Goal: Task Accomplishment & Management: Use online tool/utility

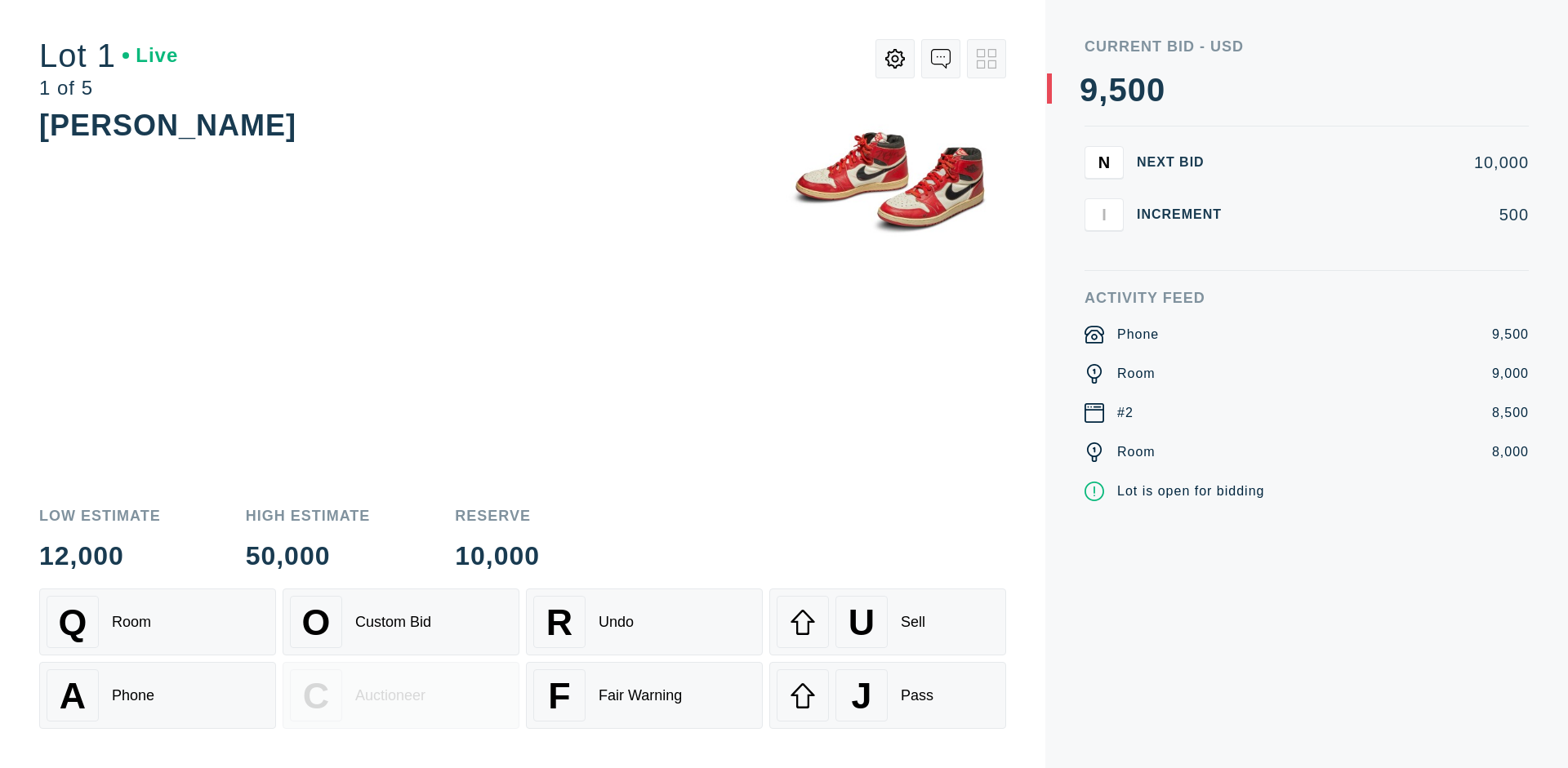
click at [401, 622] on div "Custom Bid" at bounding box center [393, 622] width 76 height 17
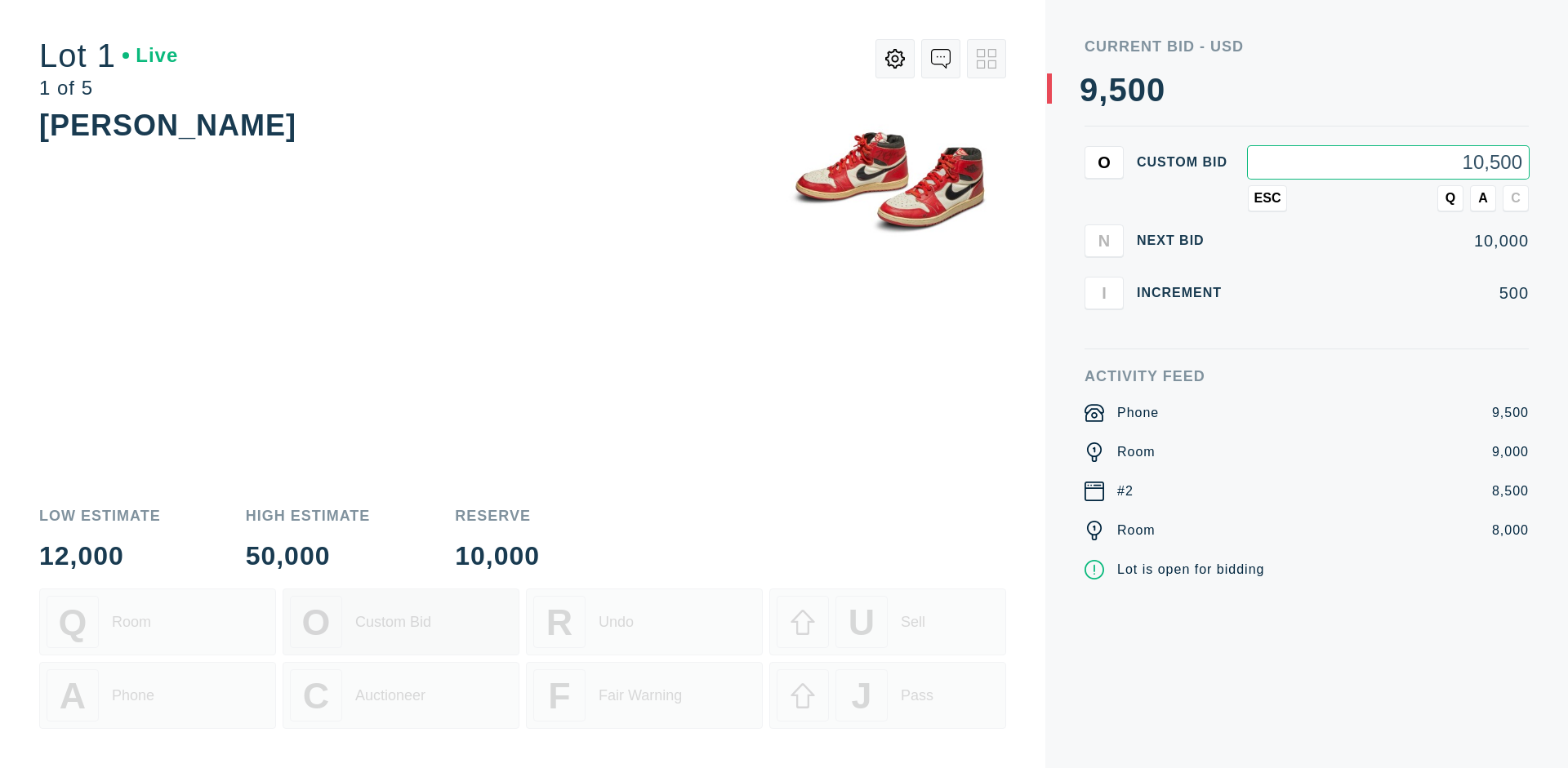
type input "10,500"
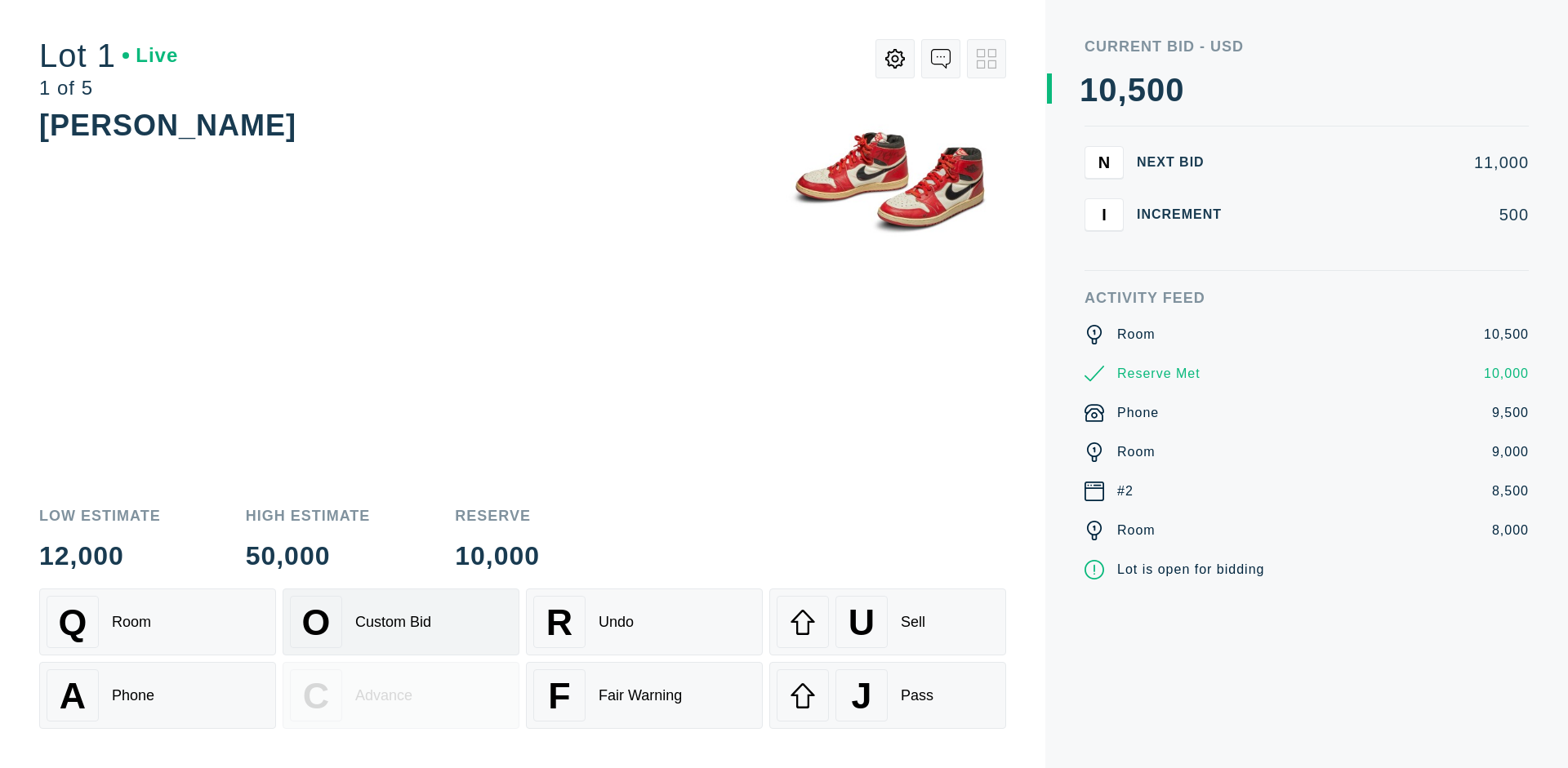
click at [401, 622] on div "Custom Bid" at bounding box center [393, 622] width 76 height 17
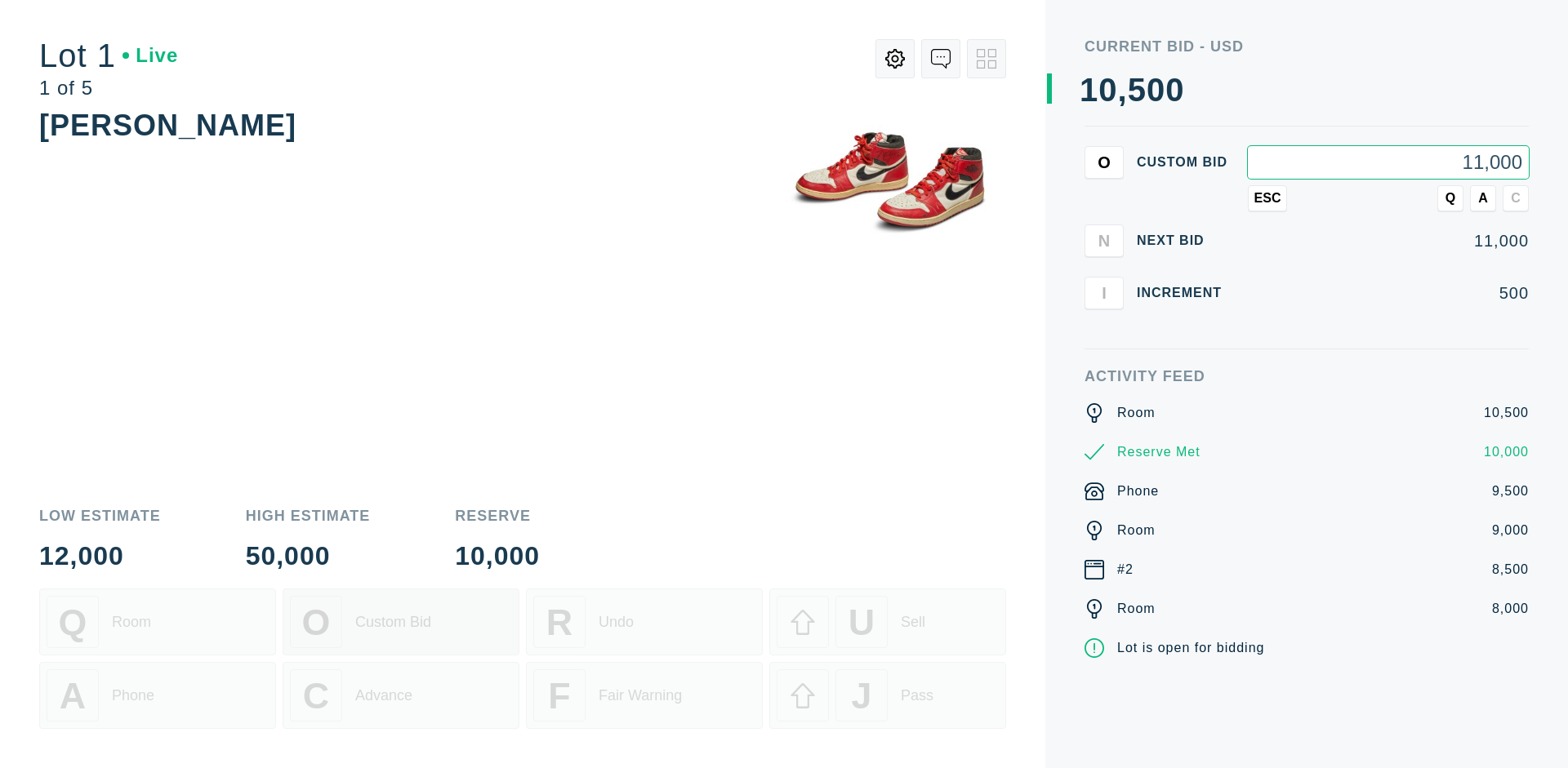
type input "11,000"
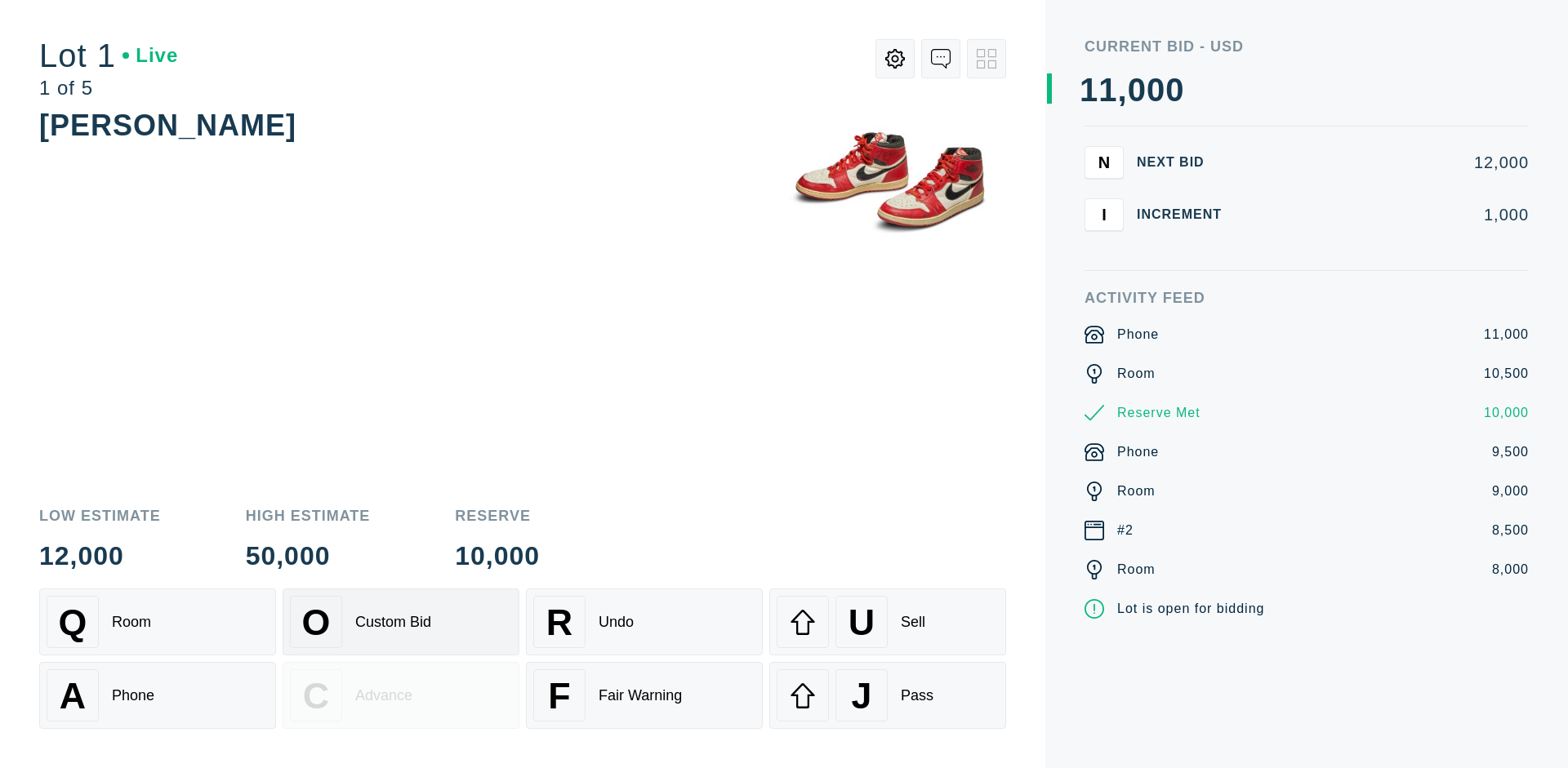
click at [157, 622] on div "Q Room" at bounding box center [157, 622] width 222 height 52
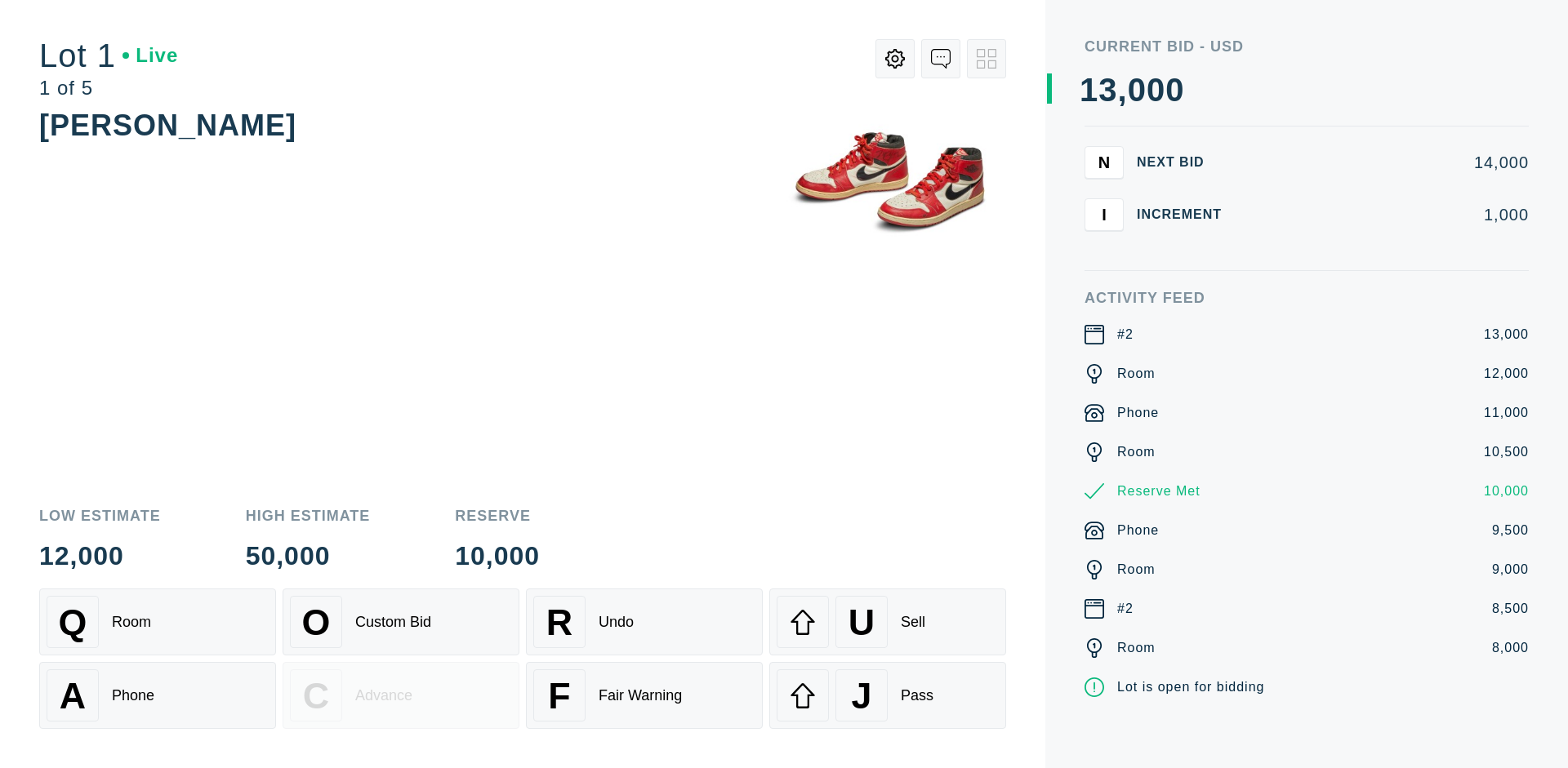
click at [157, 696] on div "A Phone" at bounding box center [157, 696] width 222 height 52
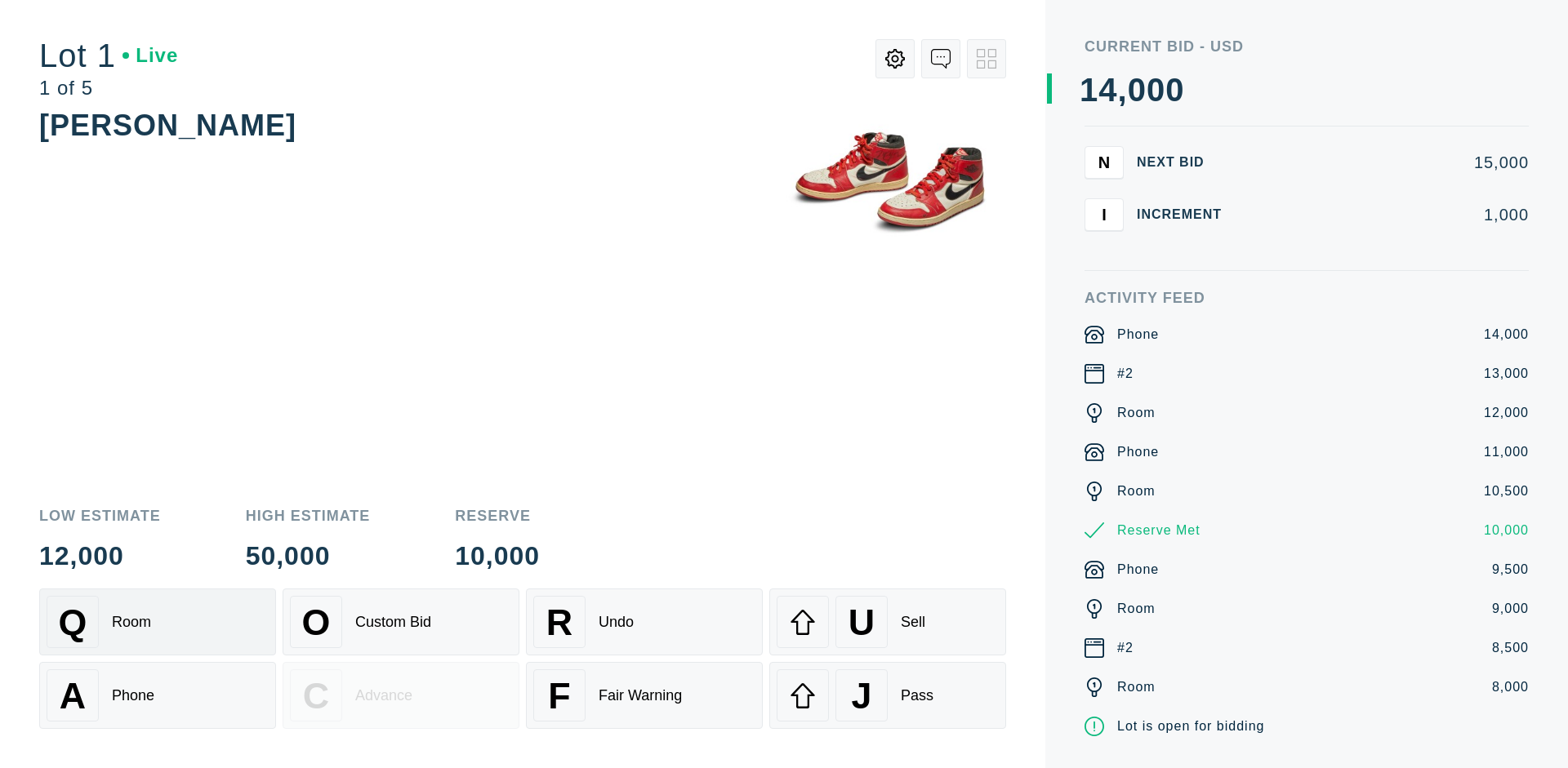
click at [157, 622] on div "Q Room" at bounding box center [157, 622] width 222 height 52
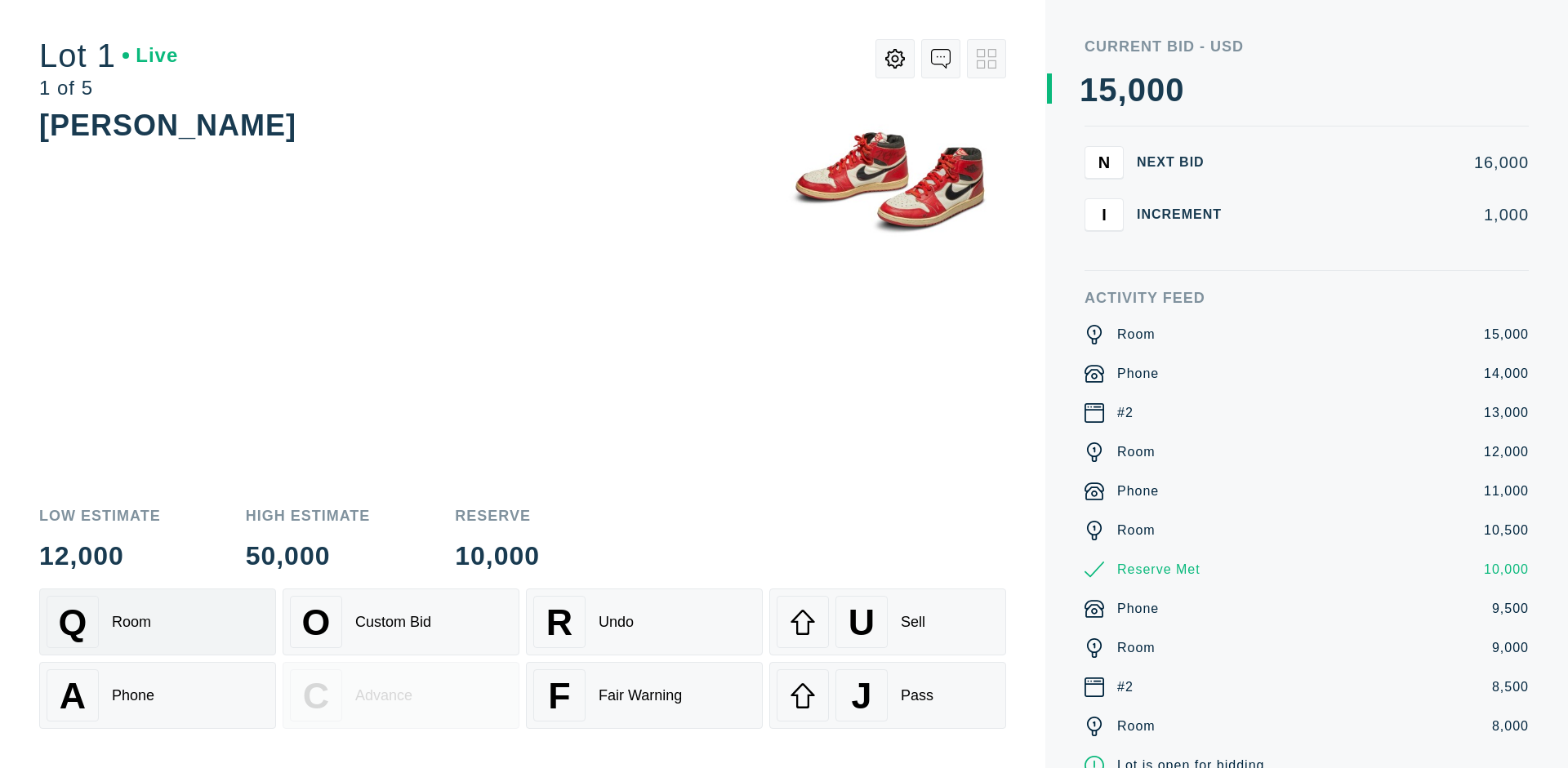
click at [644, 622] on div "R Undo" at bounding box center [644, 622] width 222 height 52
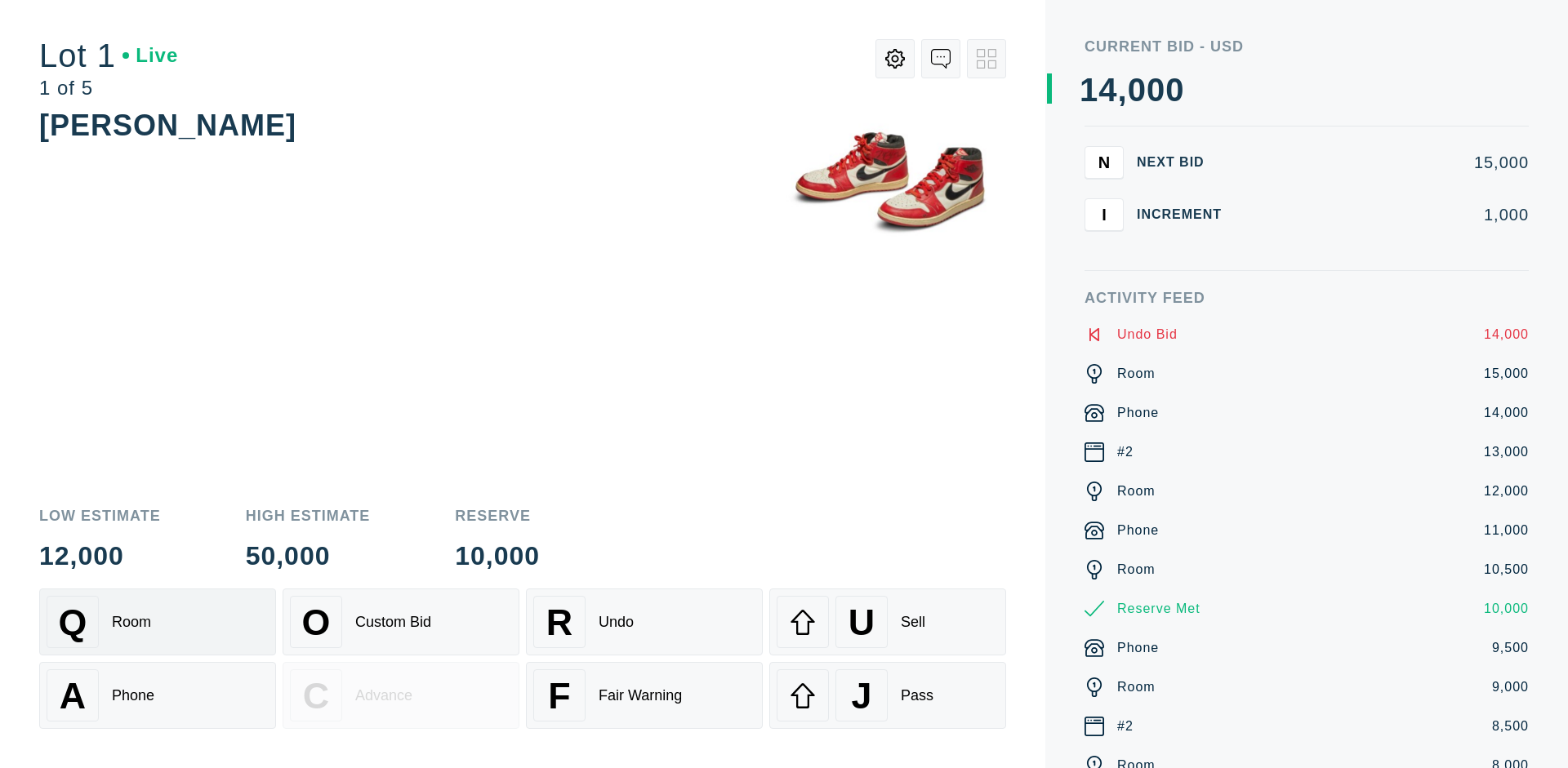
click at [157, 622] on div "Q Room" at bounding box center [157, 622] width 222 height 52
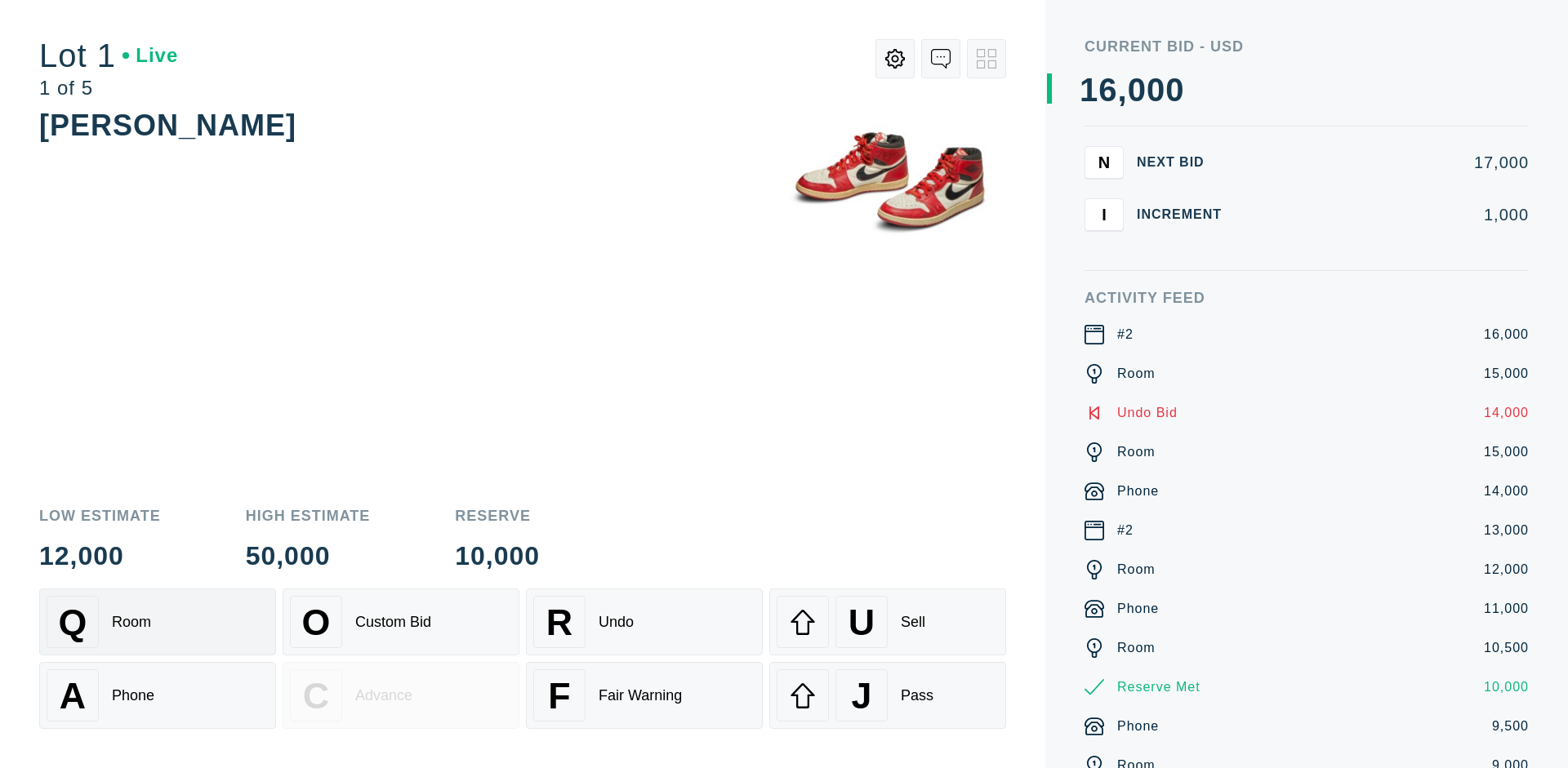
click at [157, 696] on div "A Phone" at bounding box center [157, 696] width 222 height 52
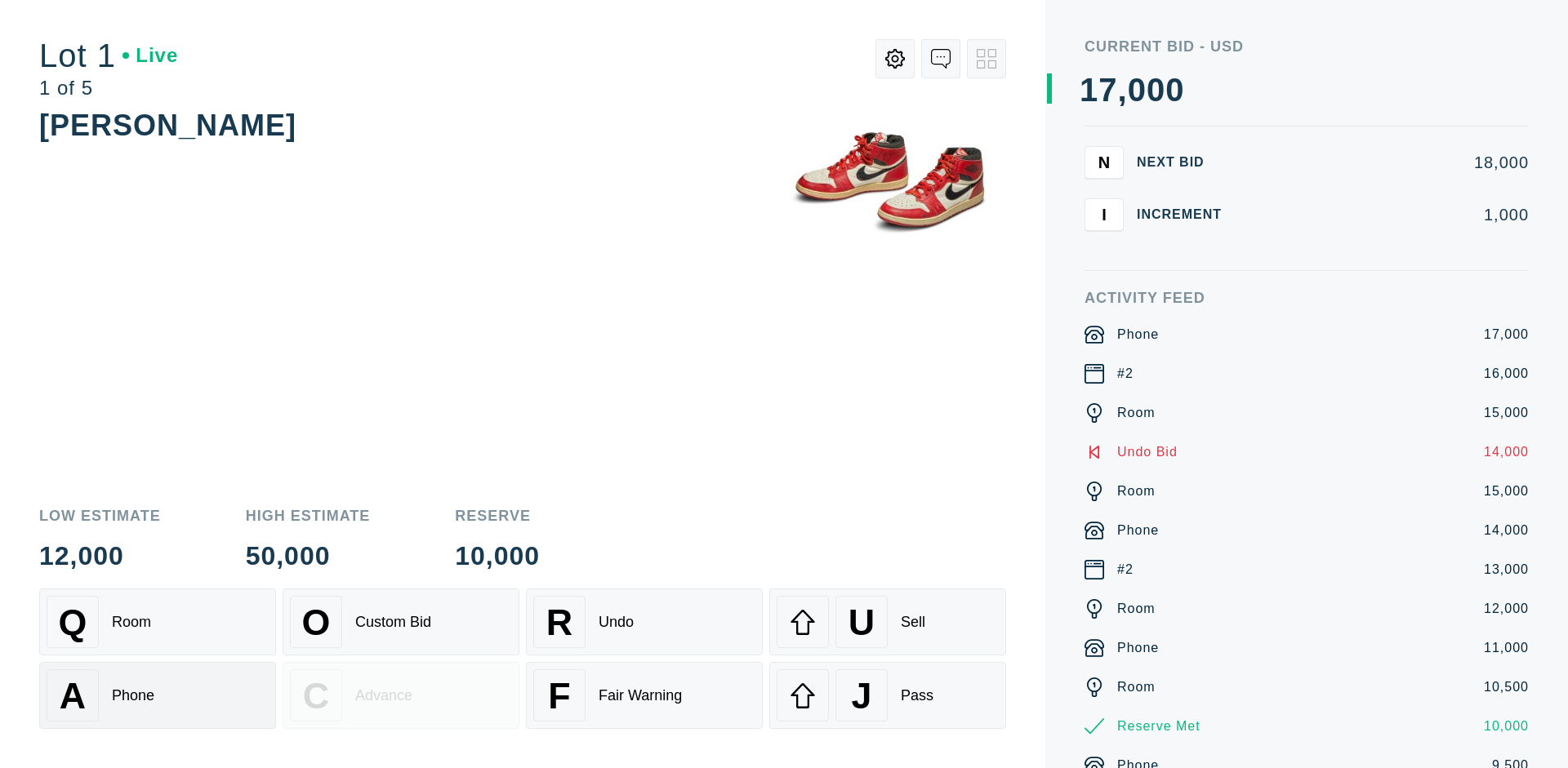
click at [157, 622] on div "Q Room" at bounding box center [157, 622] width 222 height 52
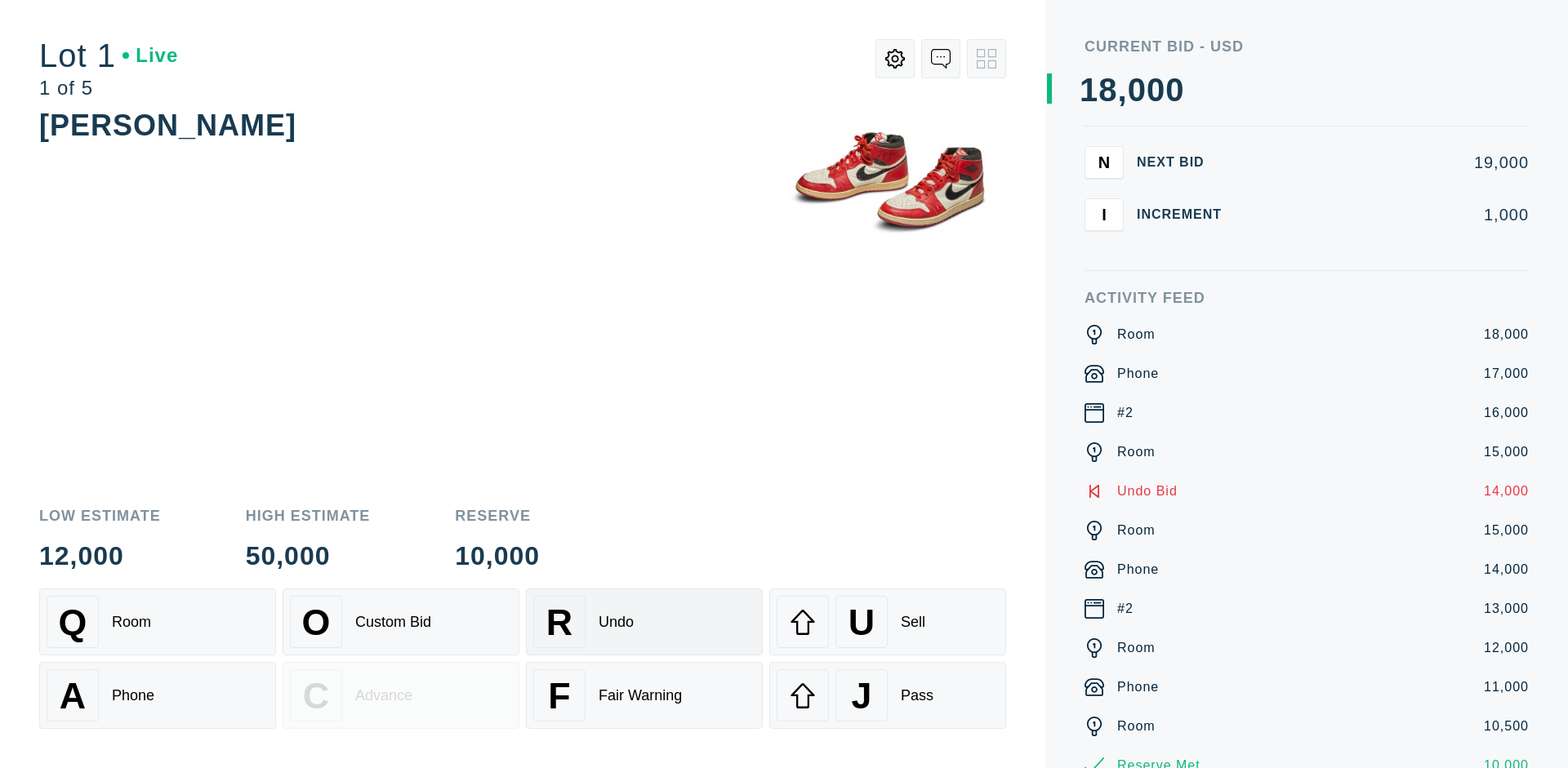
click at [644, 622] on div "R Undo" at bounding box center [644, 622] width 222 height 52
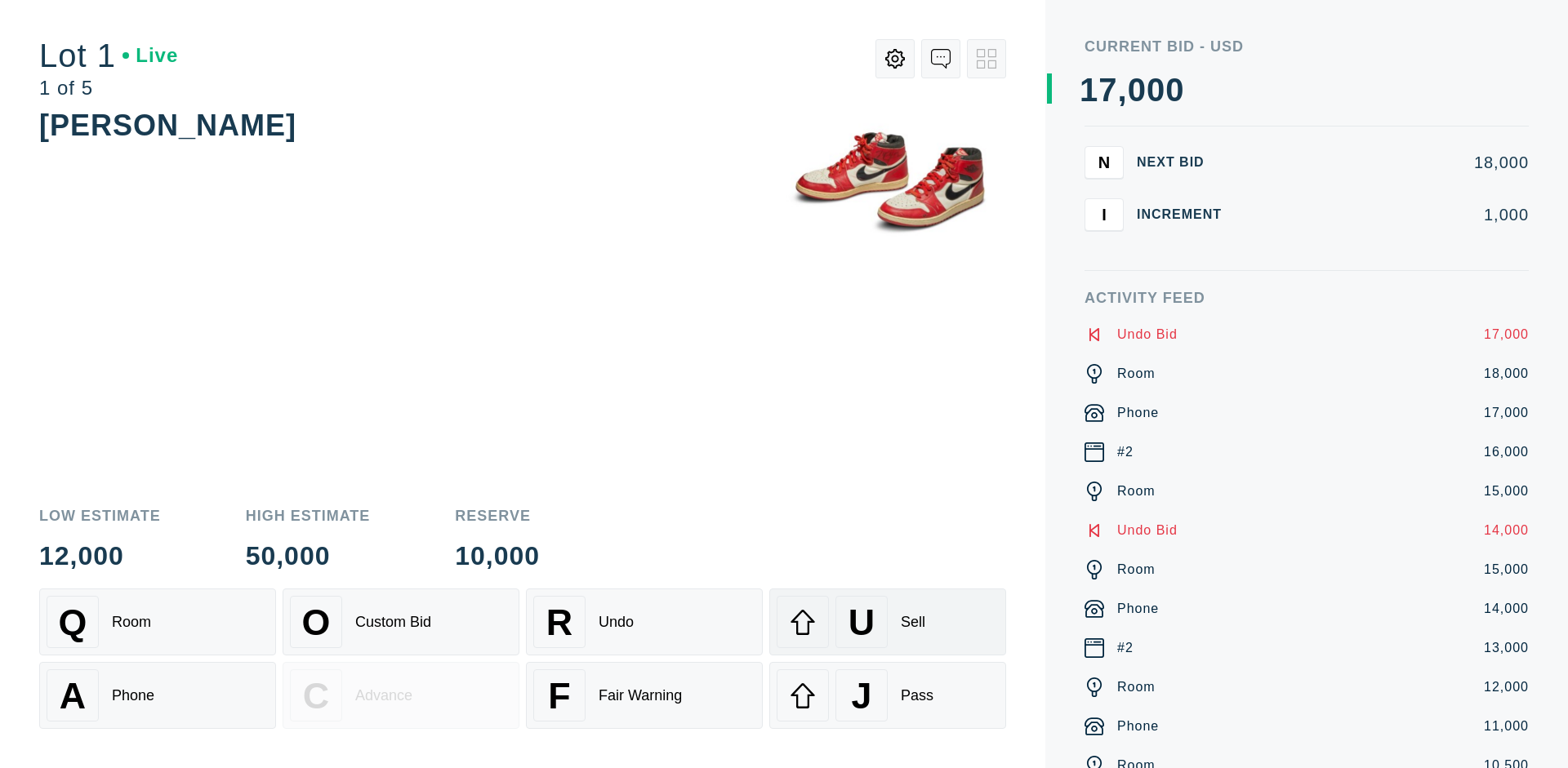
click at [888, 622] on div "U Sell" at bounding box center [887, 622] width 222 height 52
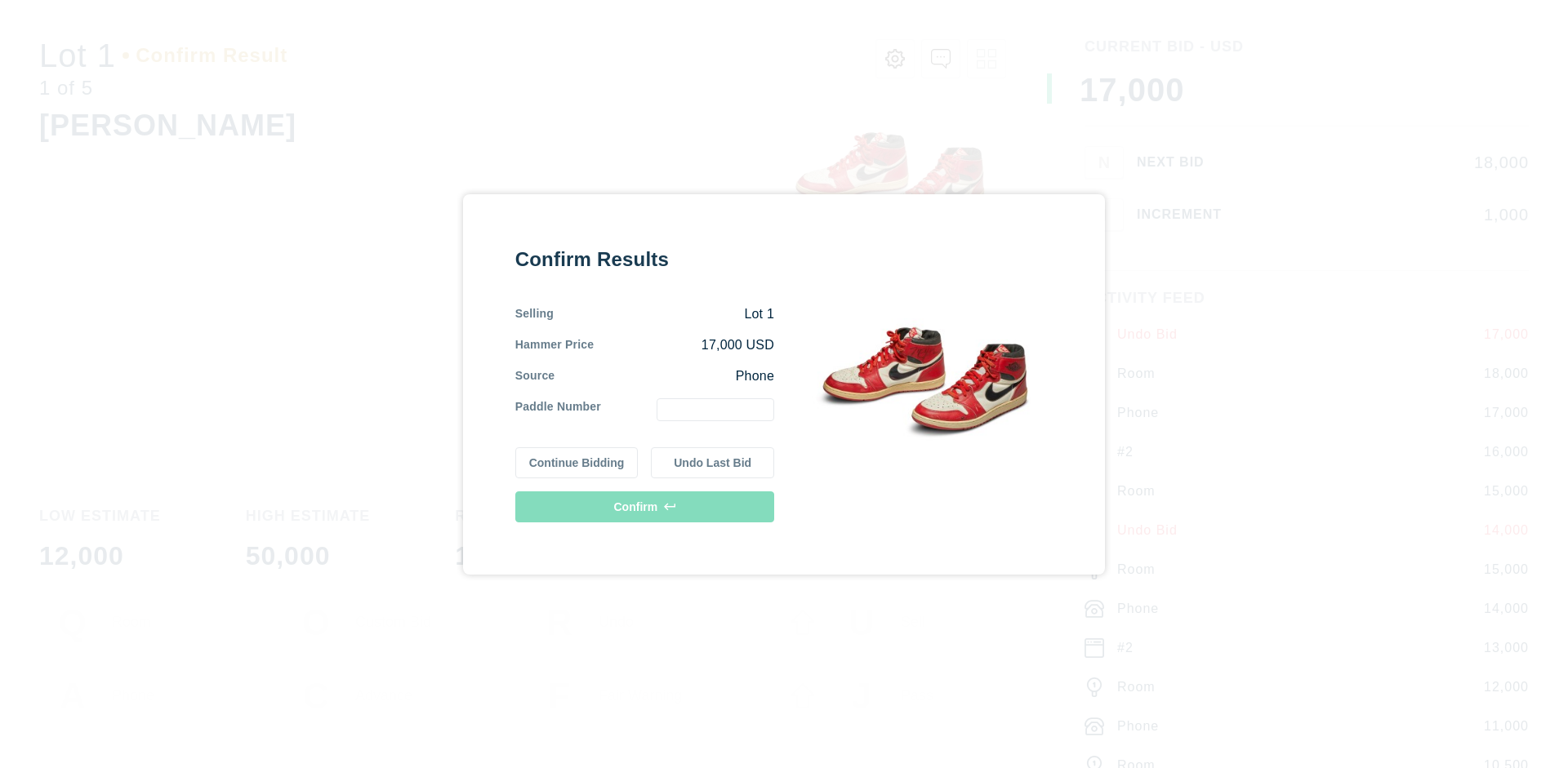
click at [577, 462] on button "Continue Bidding" at bounding box center [576, 463] width 124 height 31
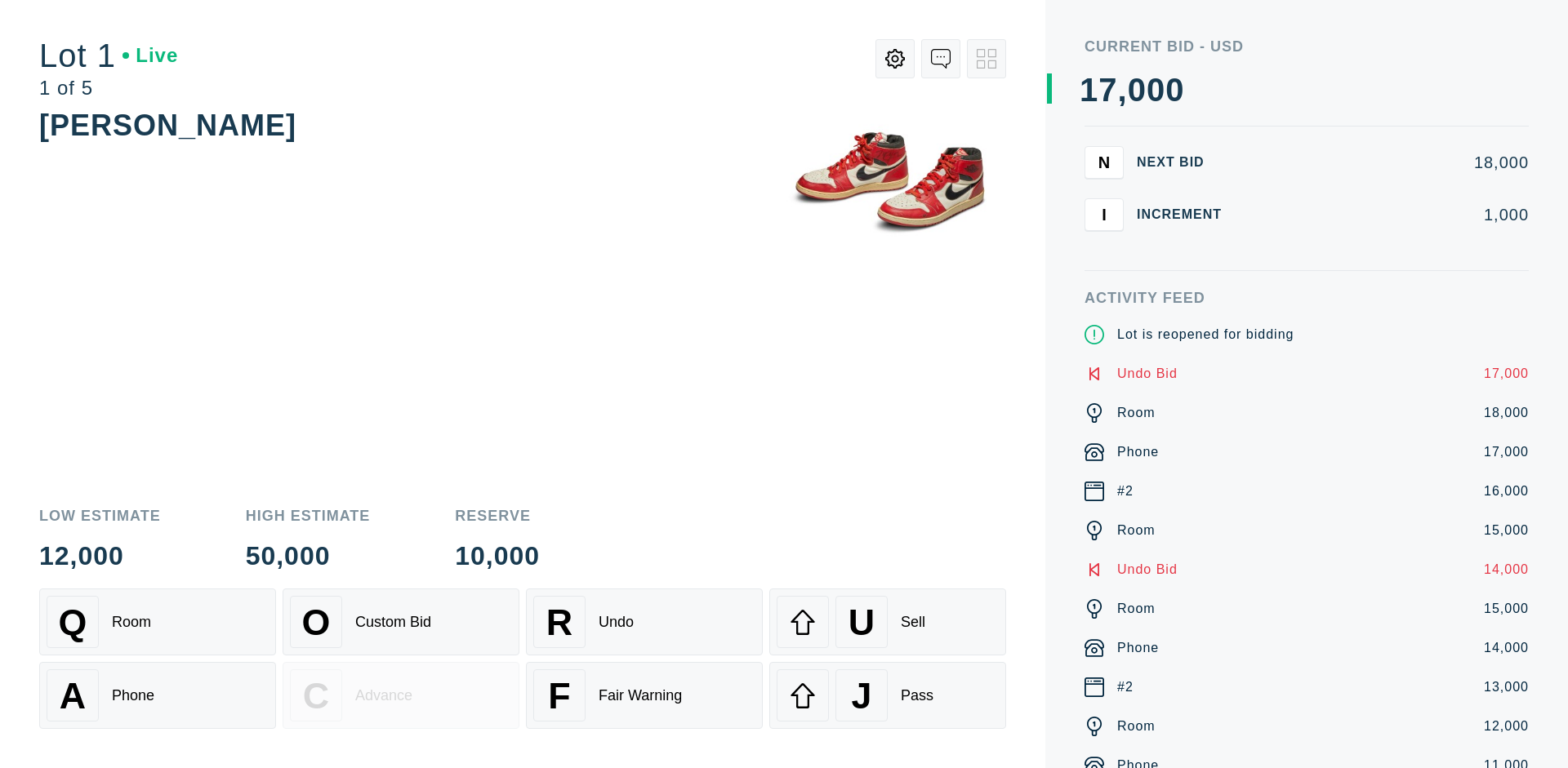
click at [888, 622] on div "U Sell" at bounding box center [887, 622] width 222 height 52
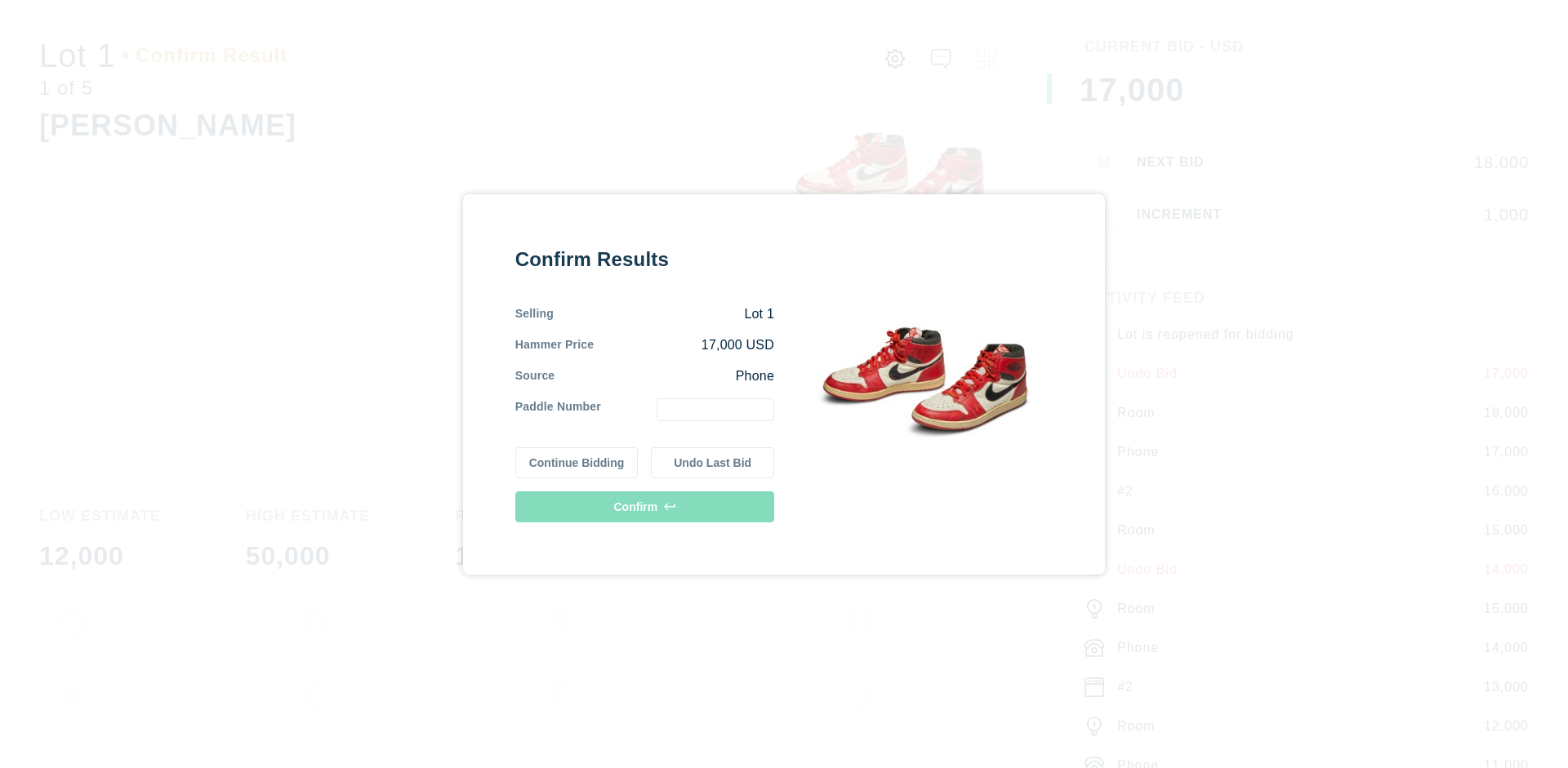
click at [713, 462] on button "Undo Last Bid" at bounding box center [712, 463] width 124 height 31
click at [577, 459] on button "Continue Bidding" at bounding box center [576, 463] width 124 height 31
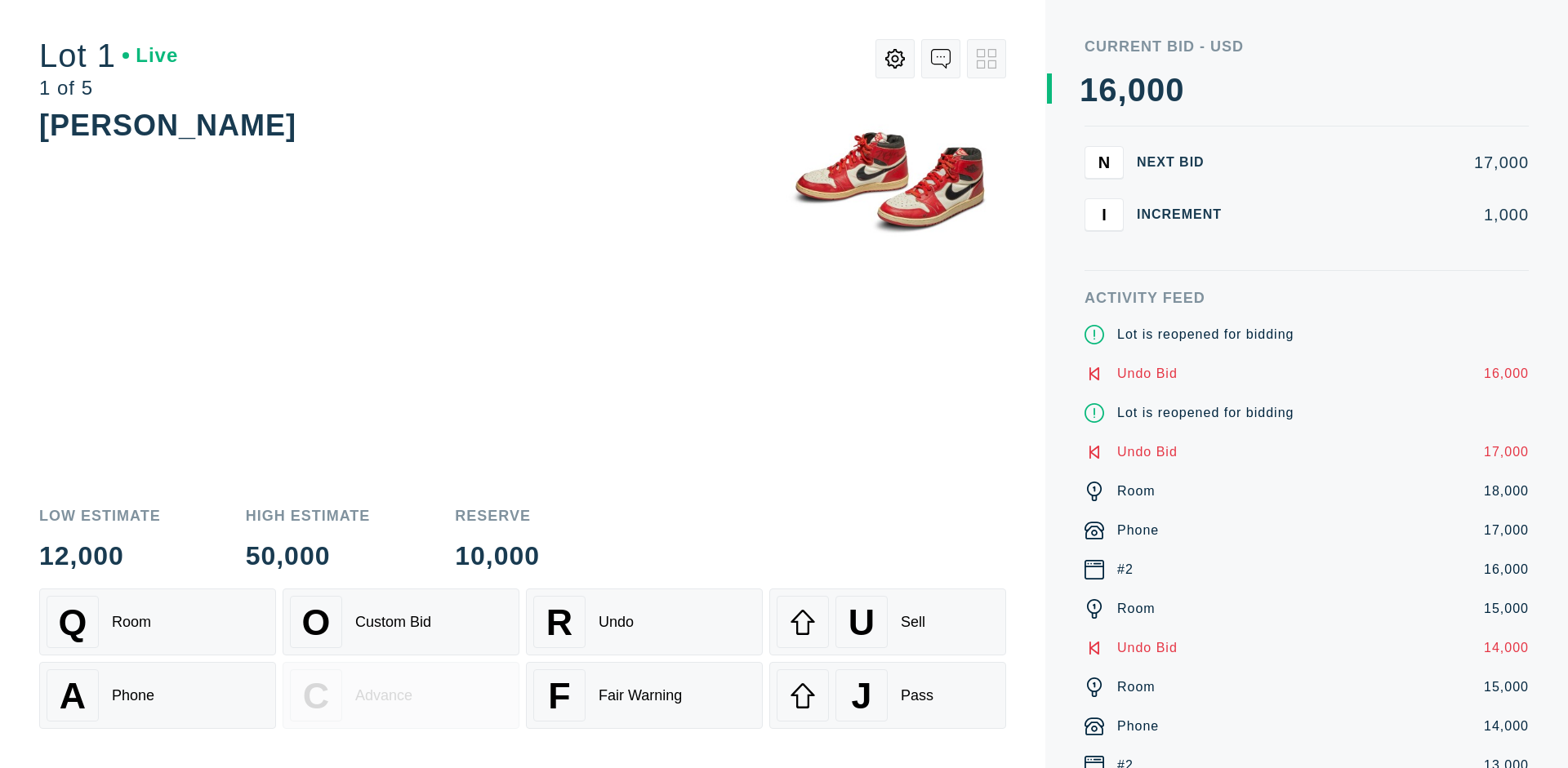
click at [888, 696] on div "J Pass" at bounding box center [887, 696] width 222 height 52
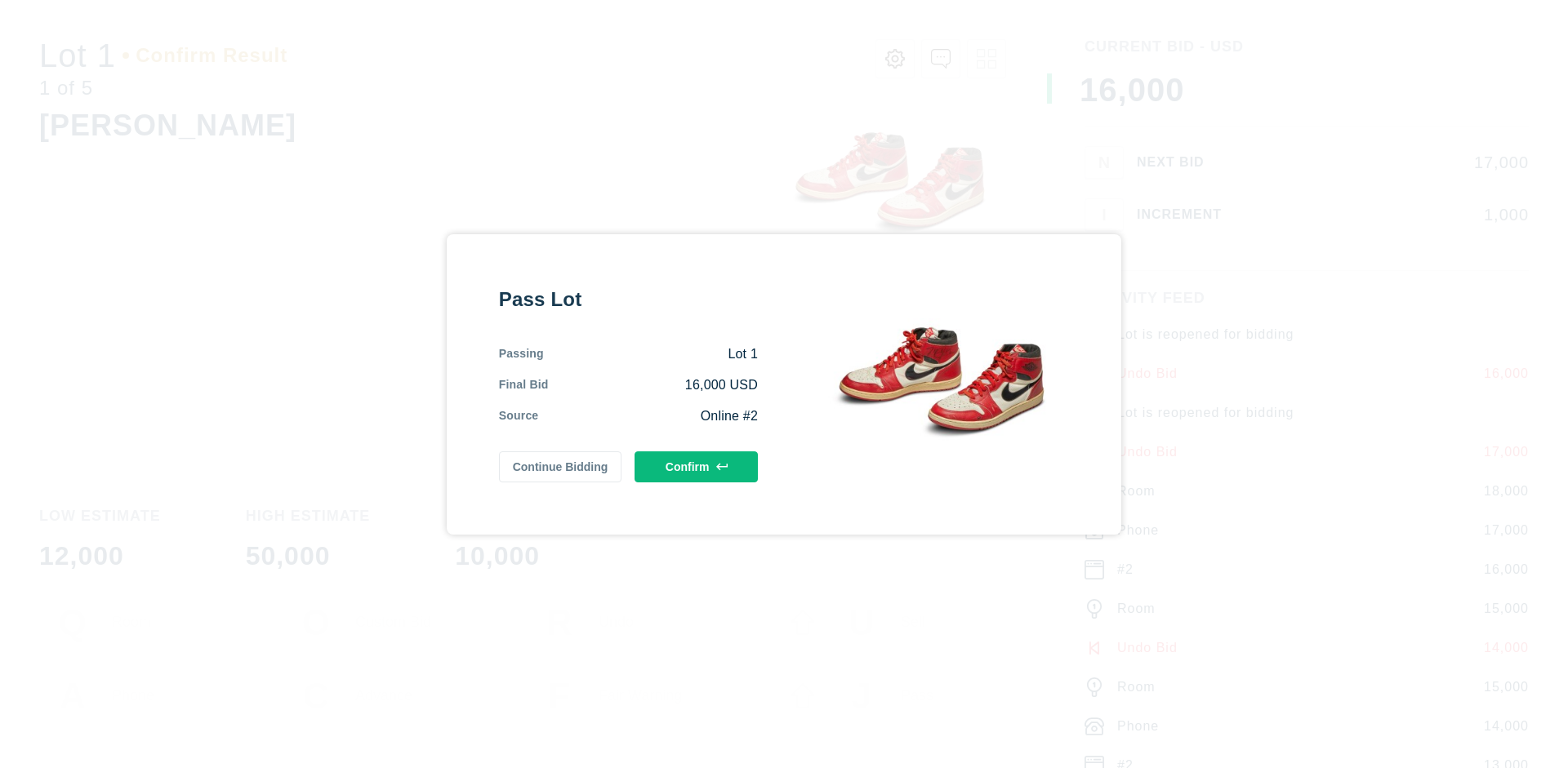
click at [697, 466] on button "Confirm" at bounding box center [696, 467] width 124 height 31
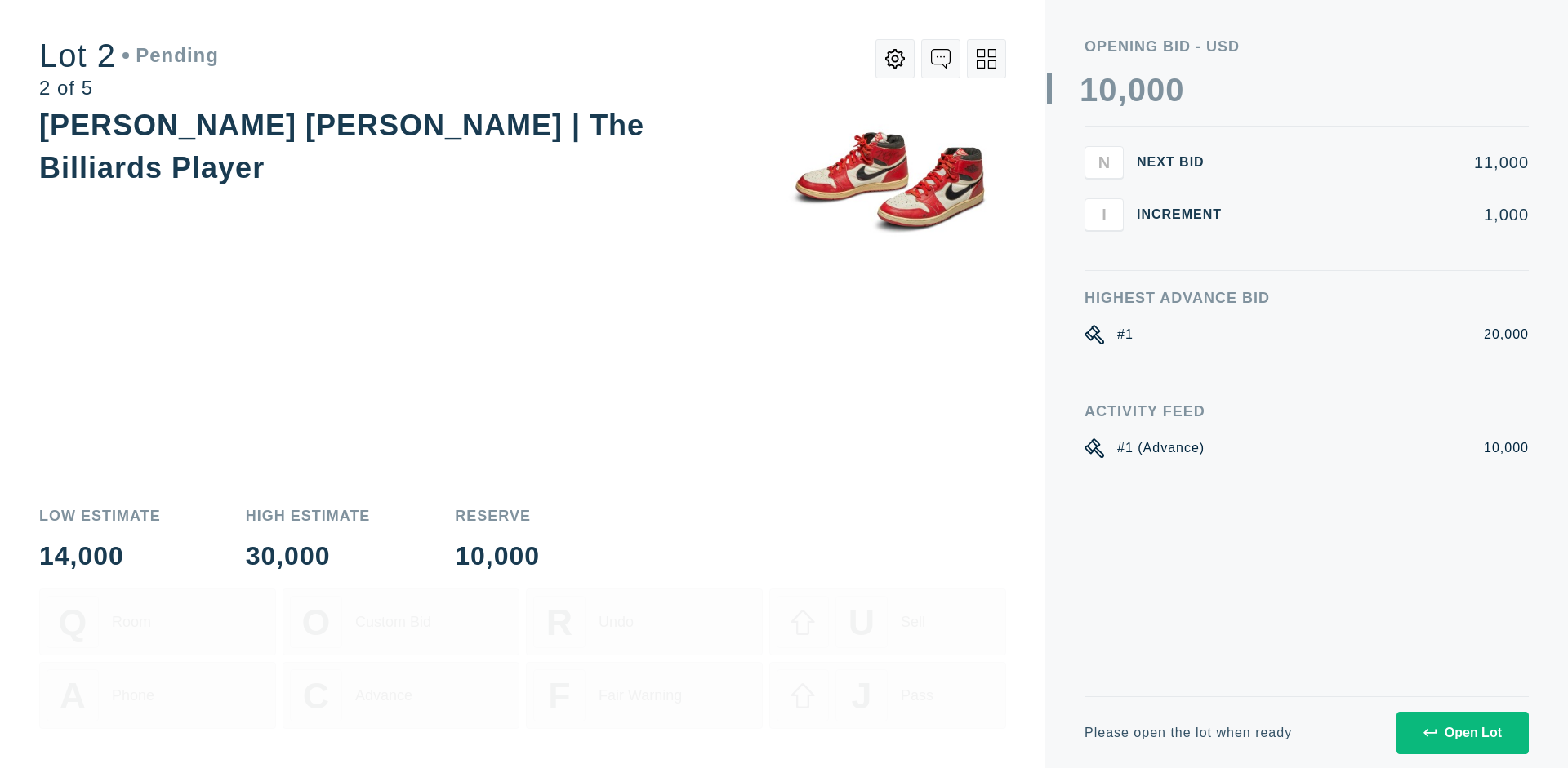
click at [1462, 733] on div "Open Lot" at bounding box center [1462, 734] width 79 height 15
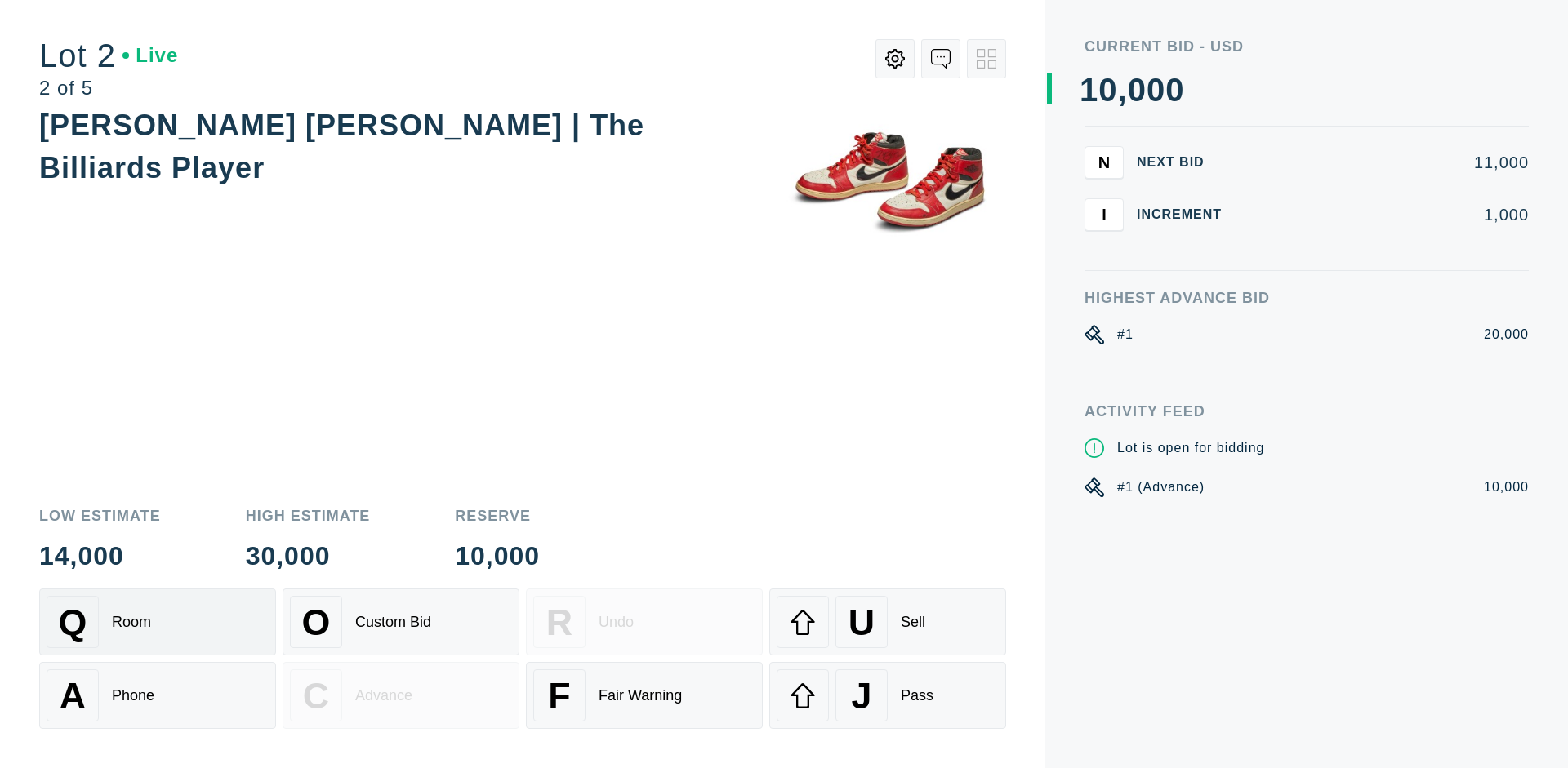
click at [157, 622] on div "Q Room" at bounding box center [157, 622] width 222 height 52
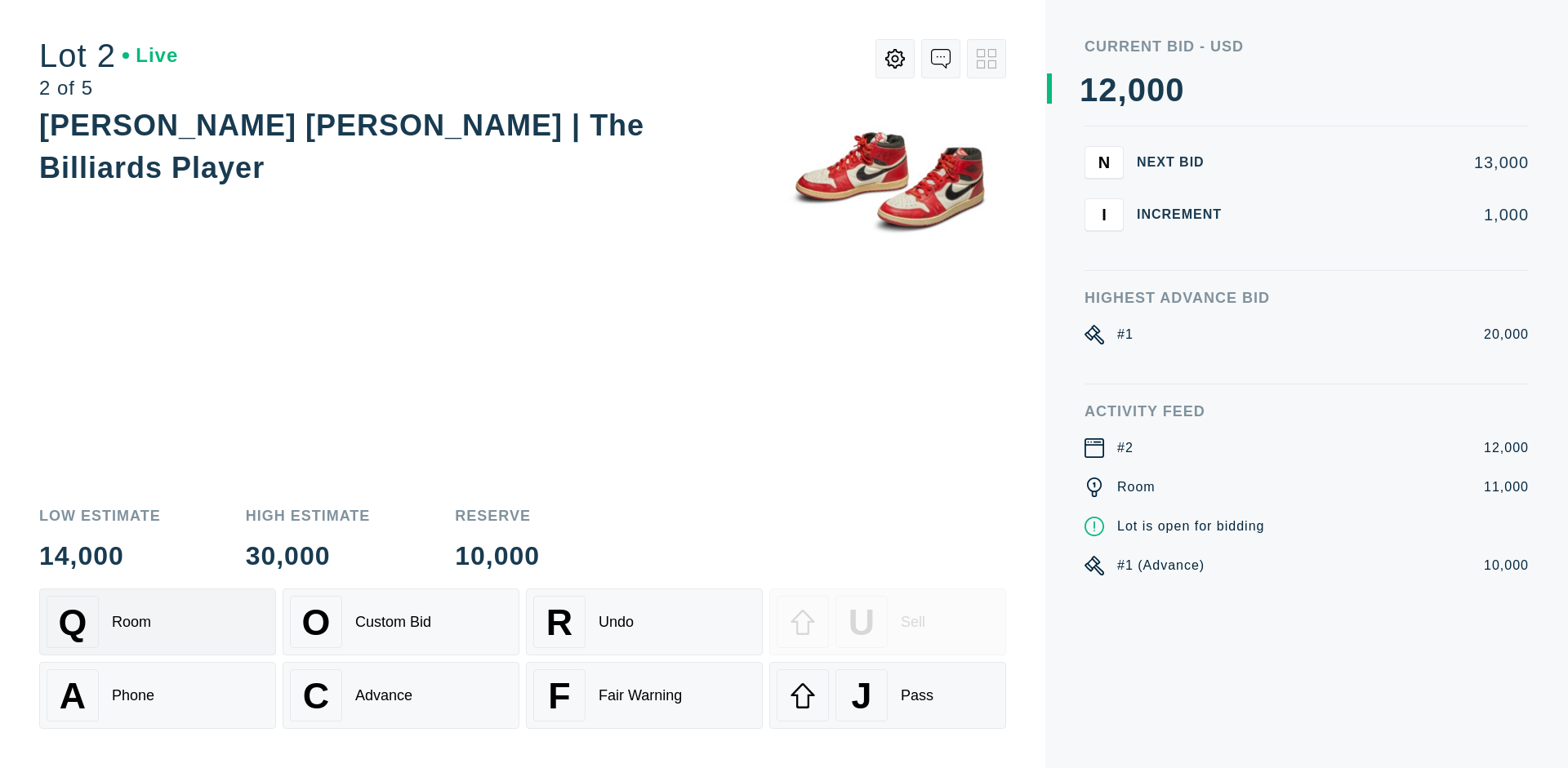
click at [401, 696] on div "Advance" at bounding box center [384, 696] width 57 height 17
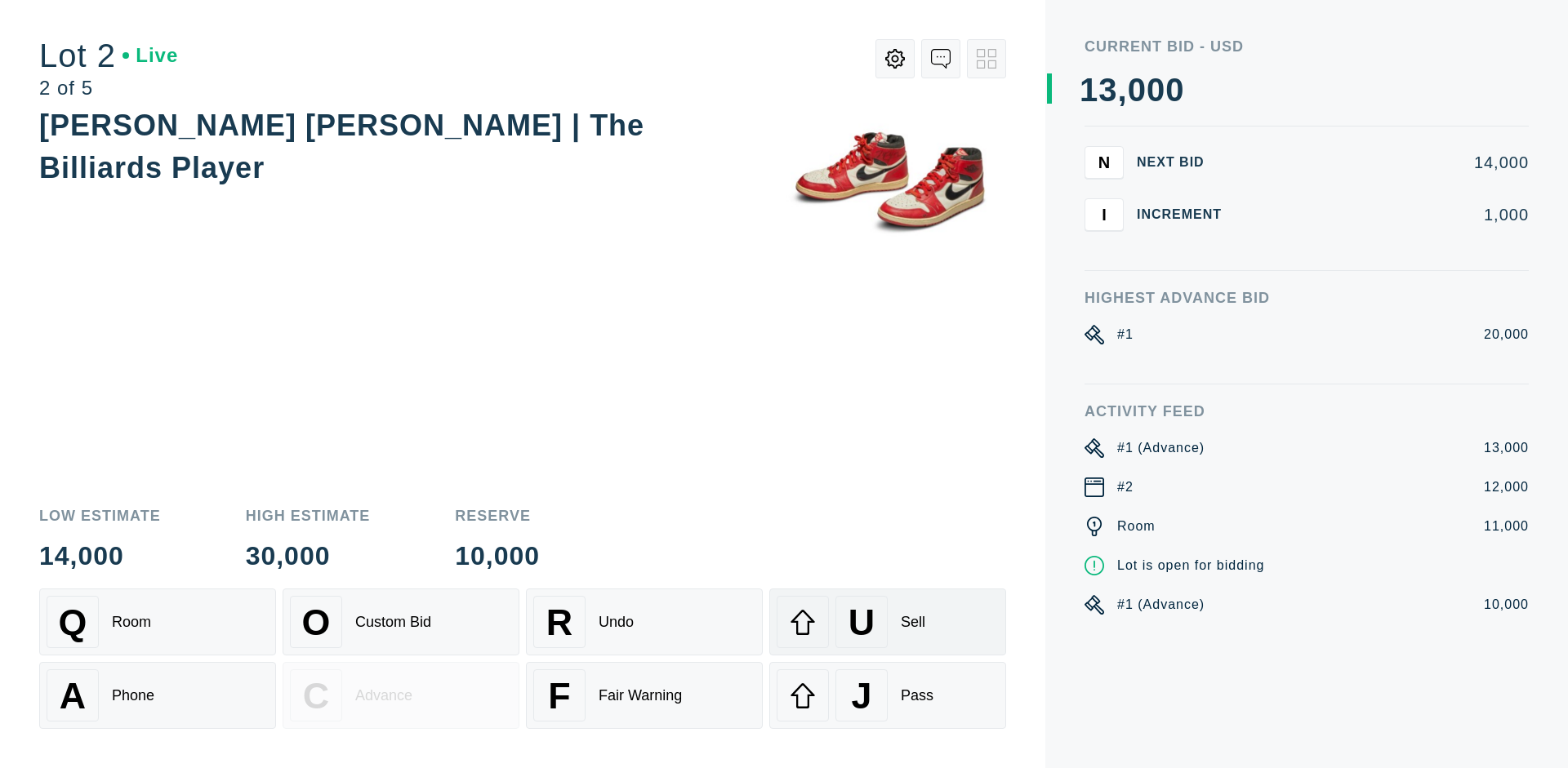
click at [888, 622] on div "U Sell" at bounding box center [887, 622] width 222 height 52
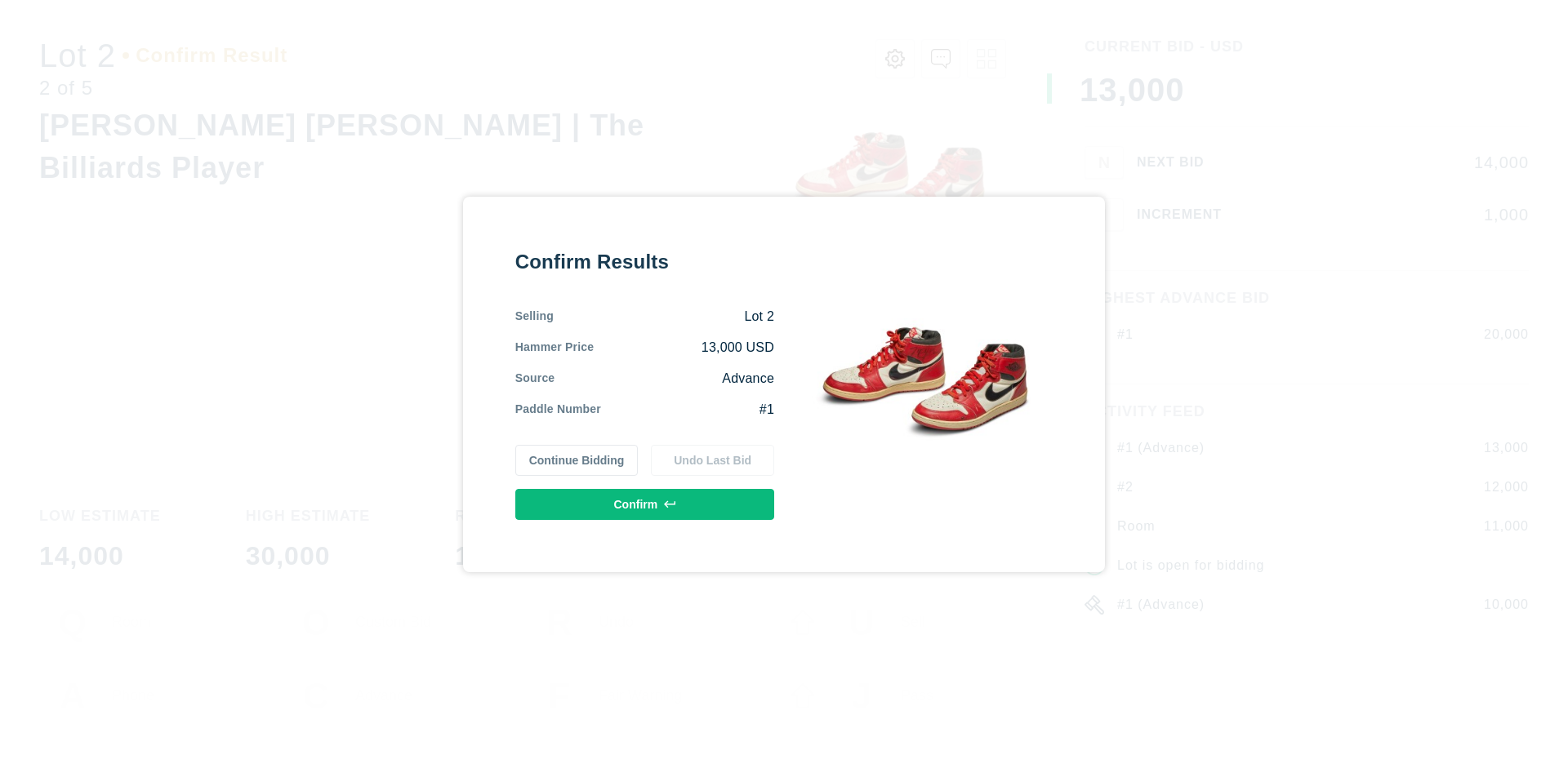
click at [645, 504] on button "Confirm" at bounding box center [644, 504] width 259 height 31
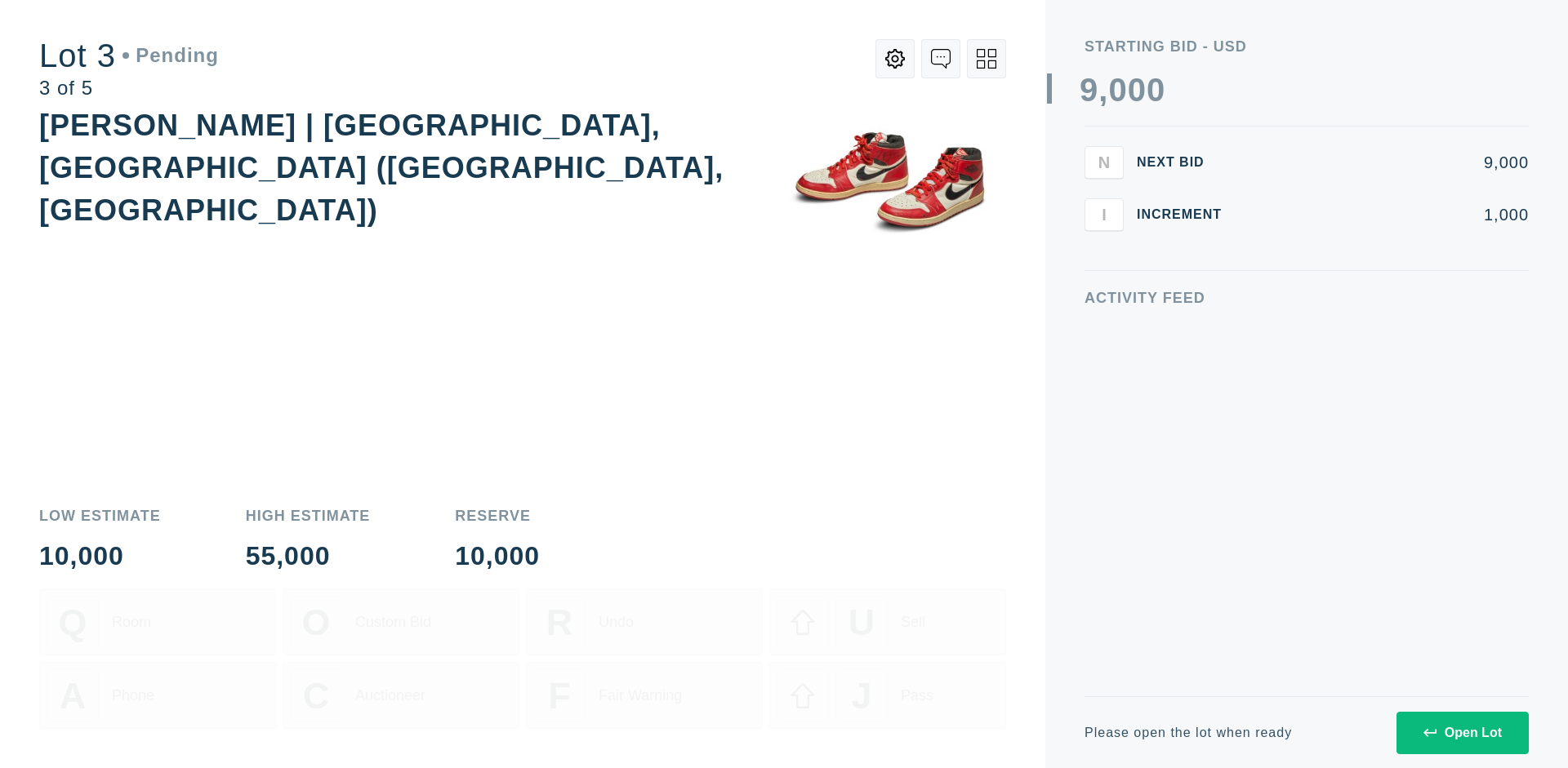
click at [1462, 733] on div "Open Lot" at bounding box center [1462, 734] width 79 height 15
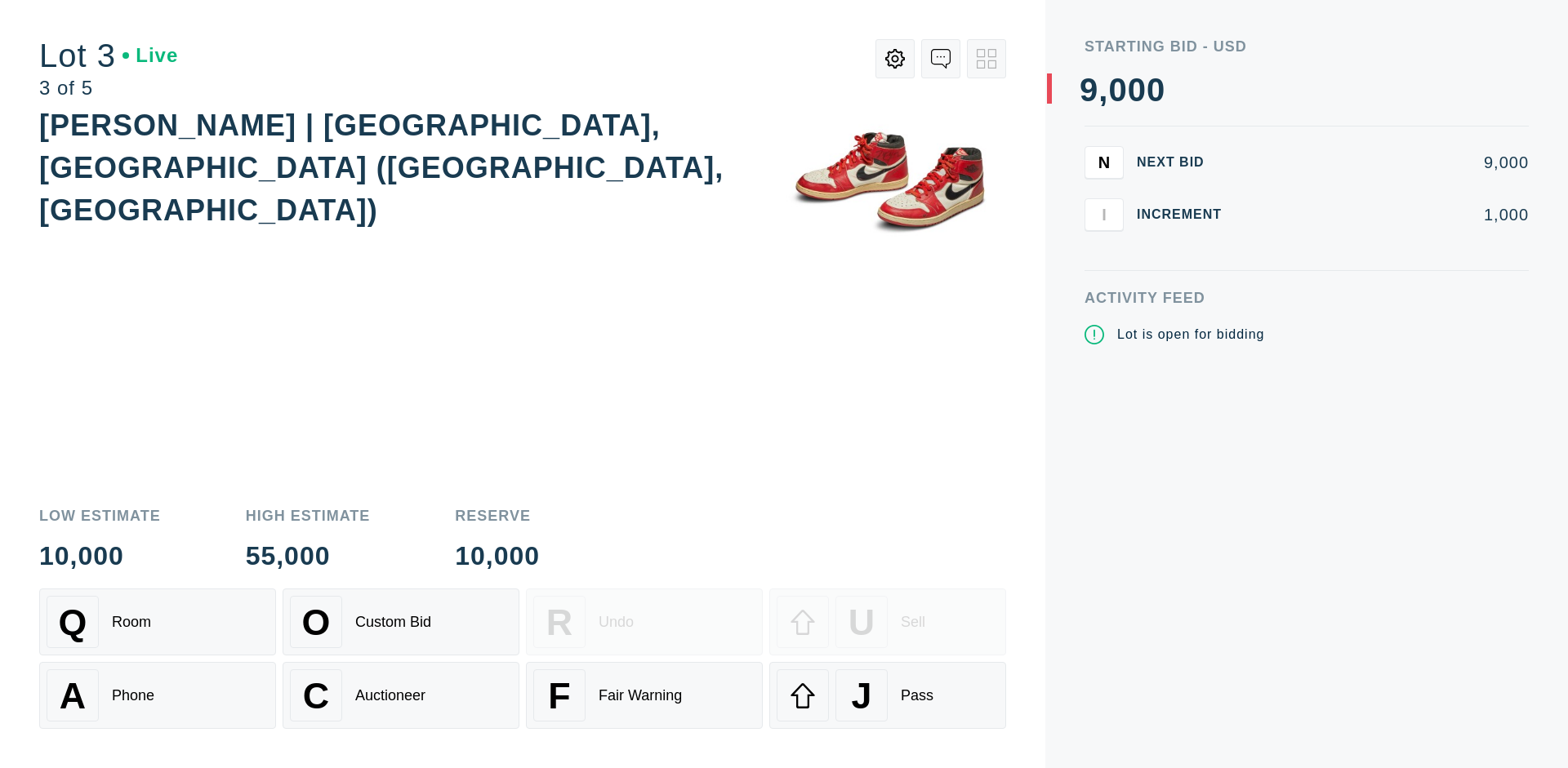
click at [888, 696] on div "J Pass" at bounding box center [887, 696] width 222 height 52
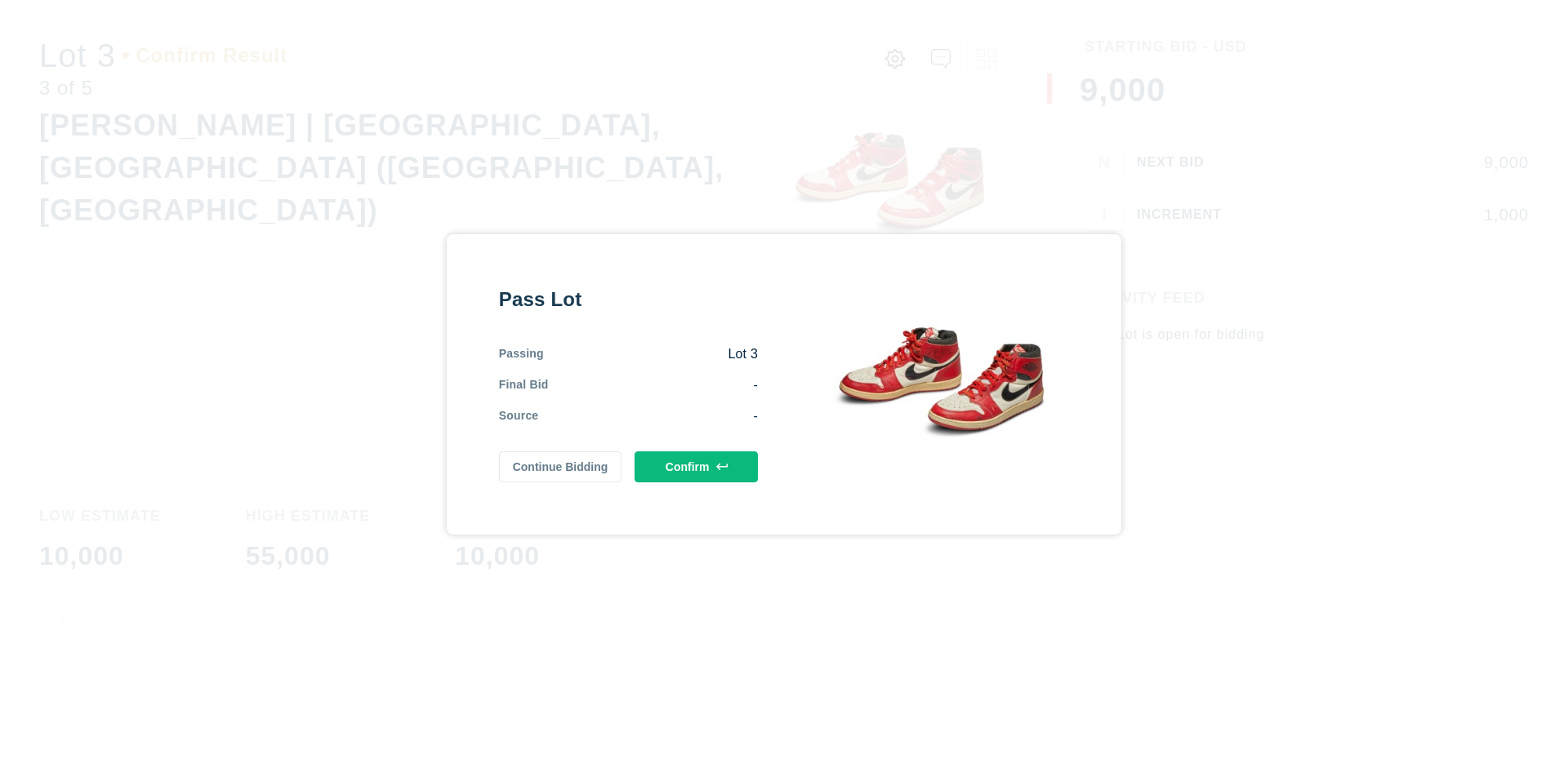
click at [697, 466] on button "Confirm" at bounding box center [696, 467] width 124 height 31
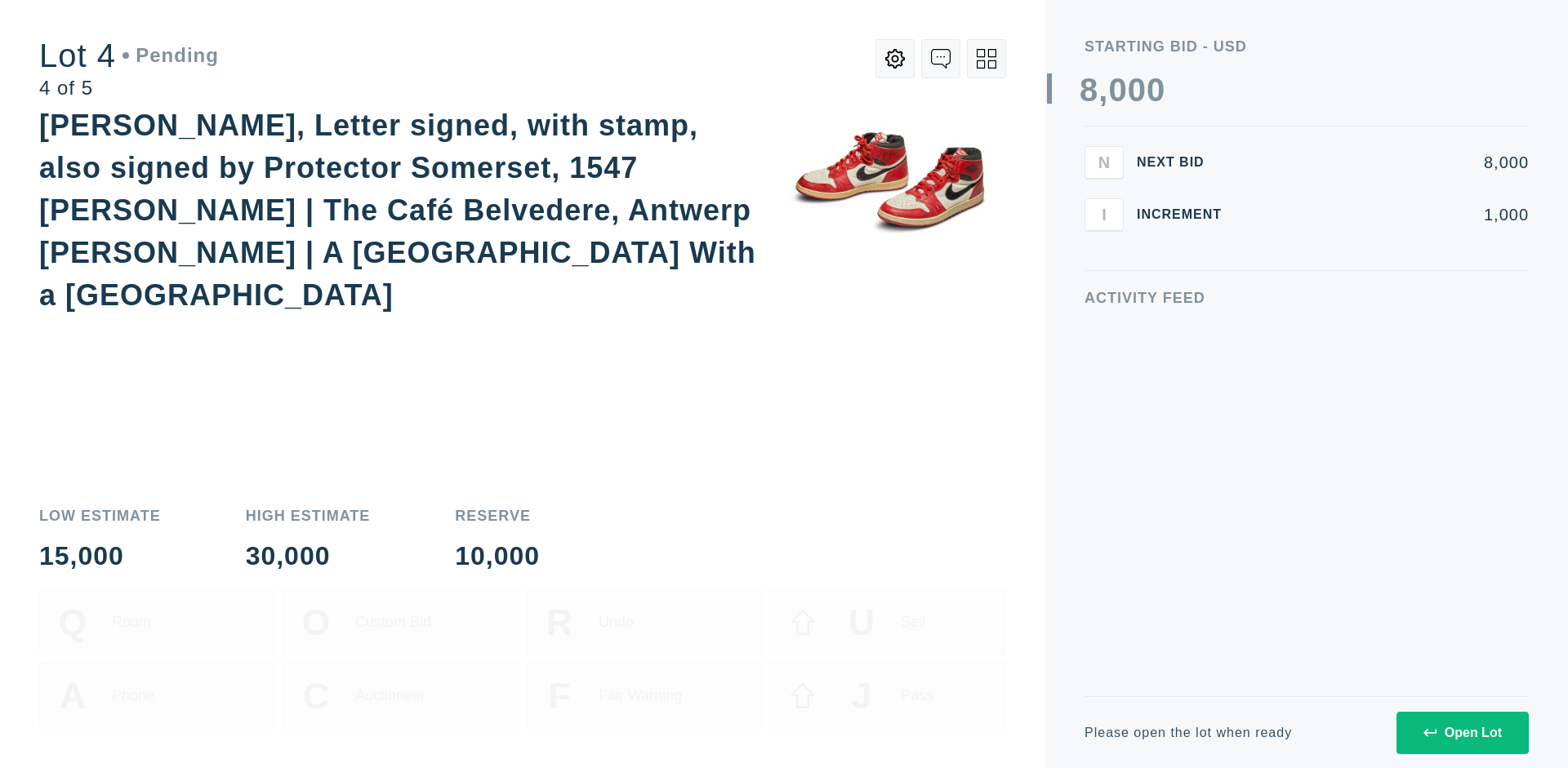
click at [1462, 733] on div "Open Lot" at bounding box center [1462, 734] width 79 height 15
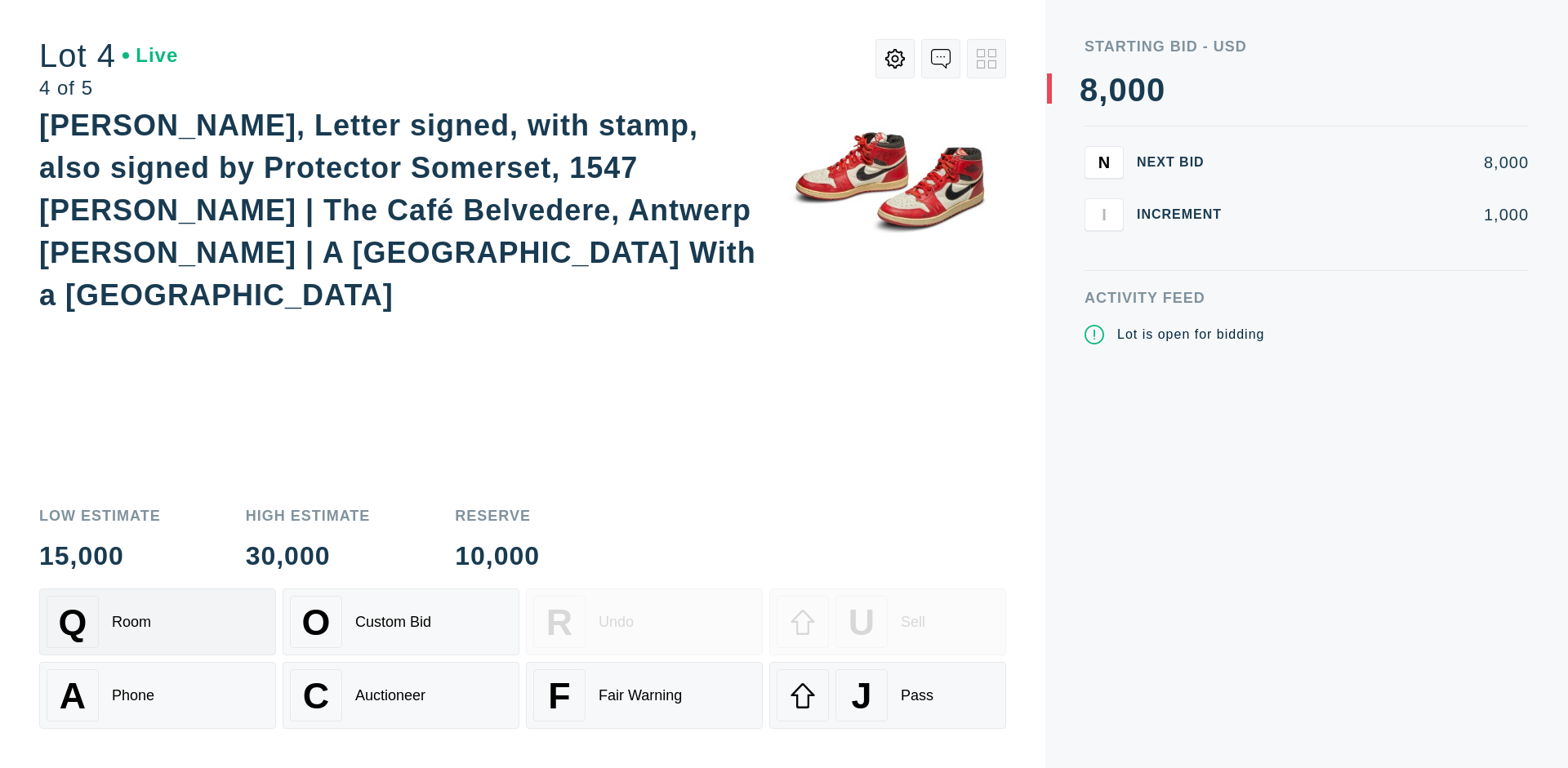
click at [157, 622] on div "Q Room" at bounding box center [157, 622] width 222 height 52
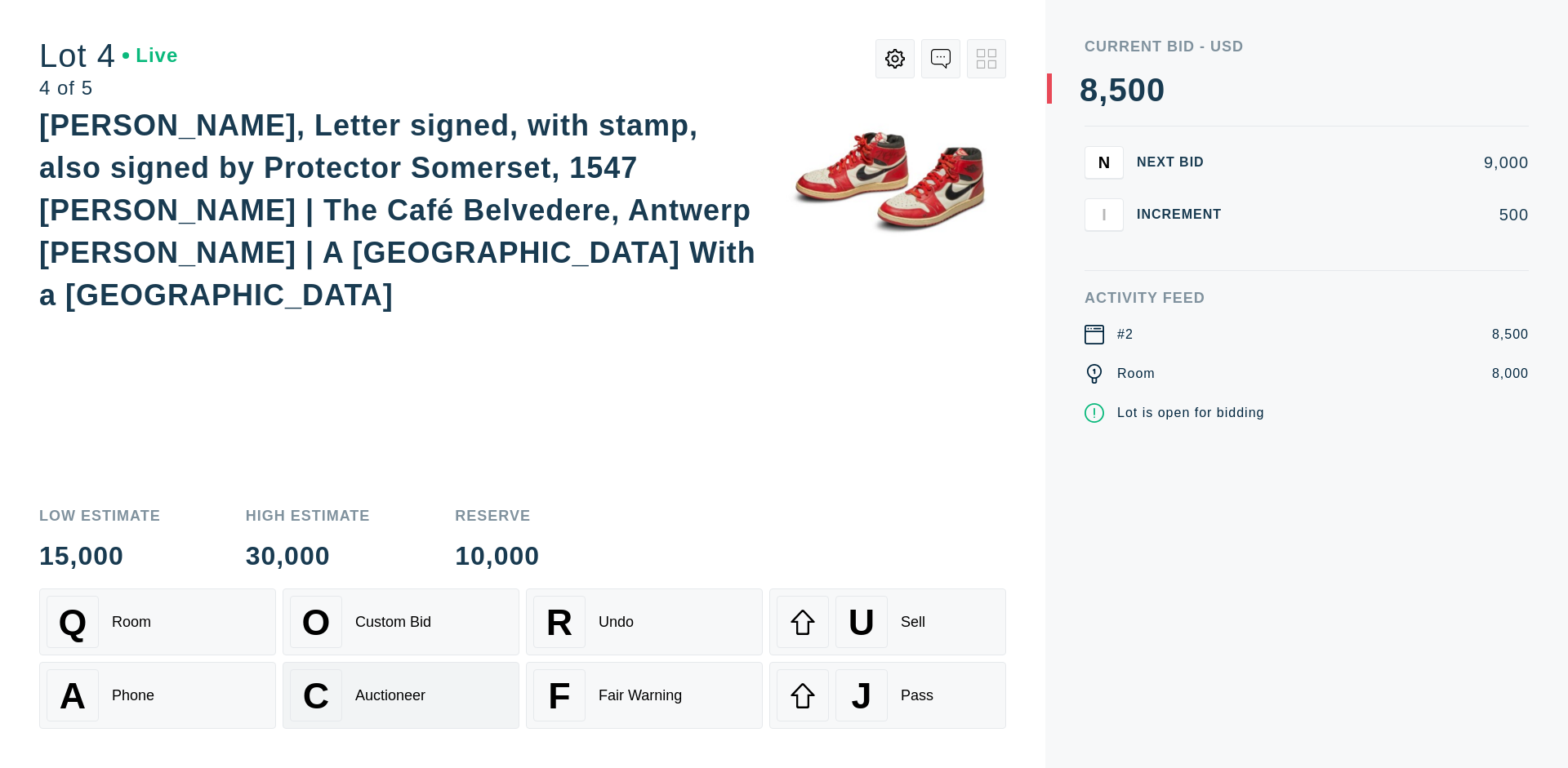
click at [401, 696] on div "Auctioneer" at bounding box center [391, 696] width 70 height 17
click at [888, 696] on div "J Pass" at bounding box center [887, 696] width 222 height 52
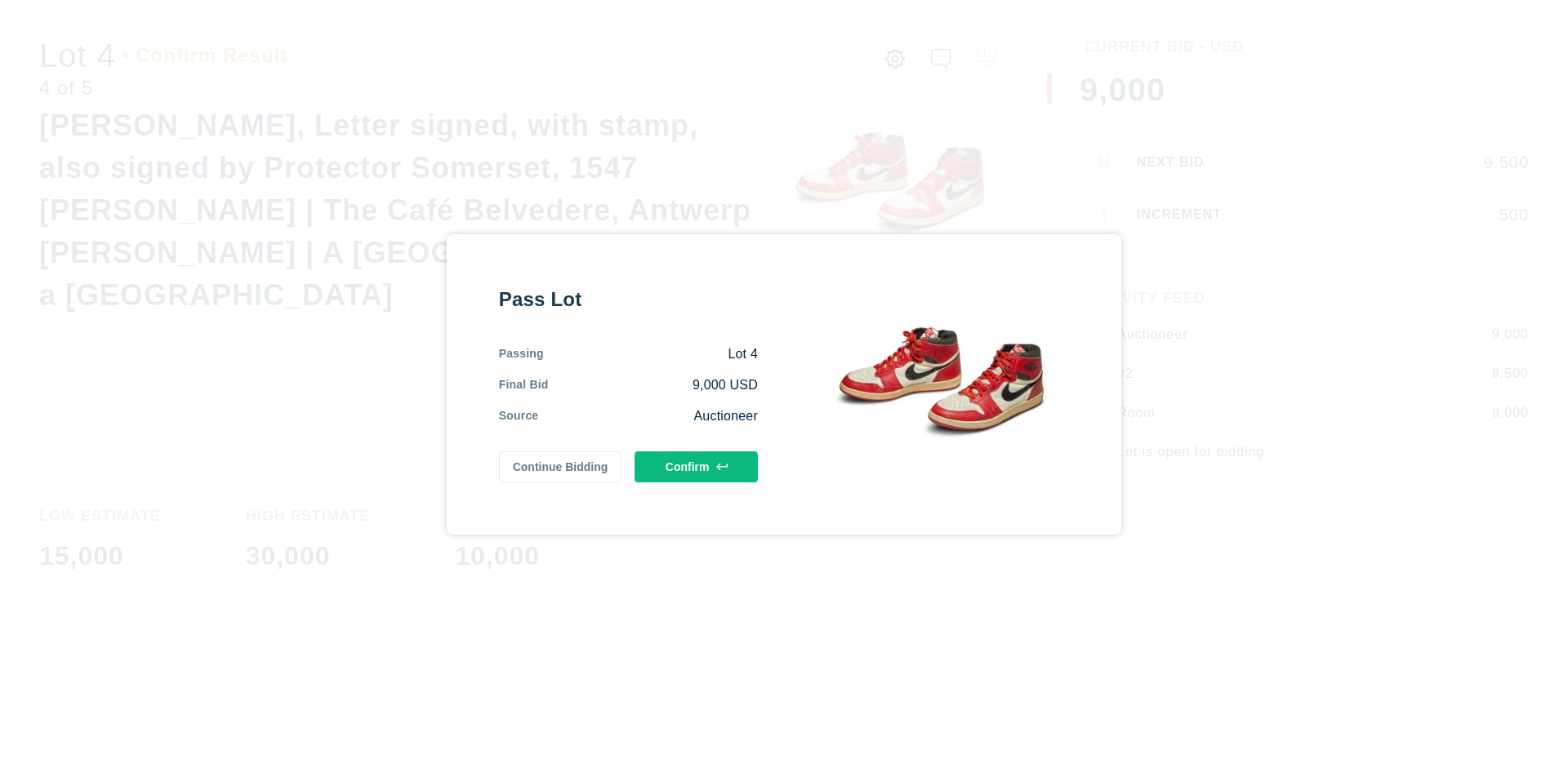
click at [697, 466] on button "Confirm" at bounding box center [696, 467] width 124 height 31
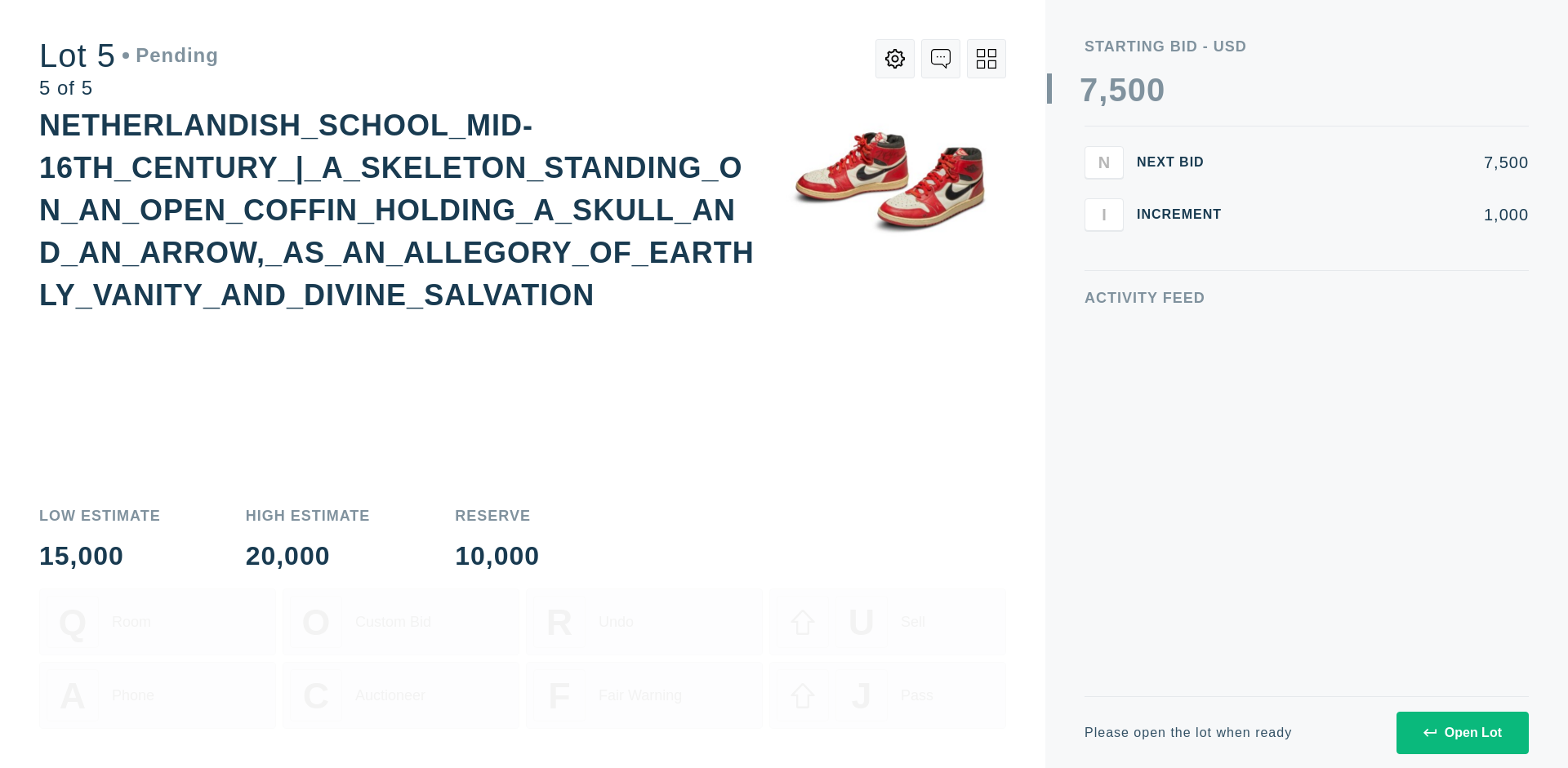
click at [1462, 733] on div "Open Lot" at bounding box center [1462, 734] width 79 height 15
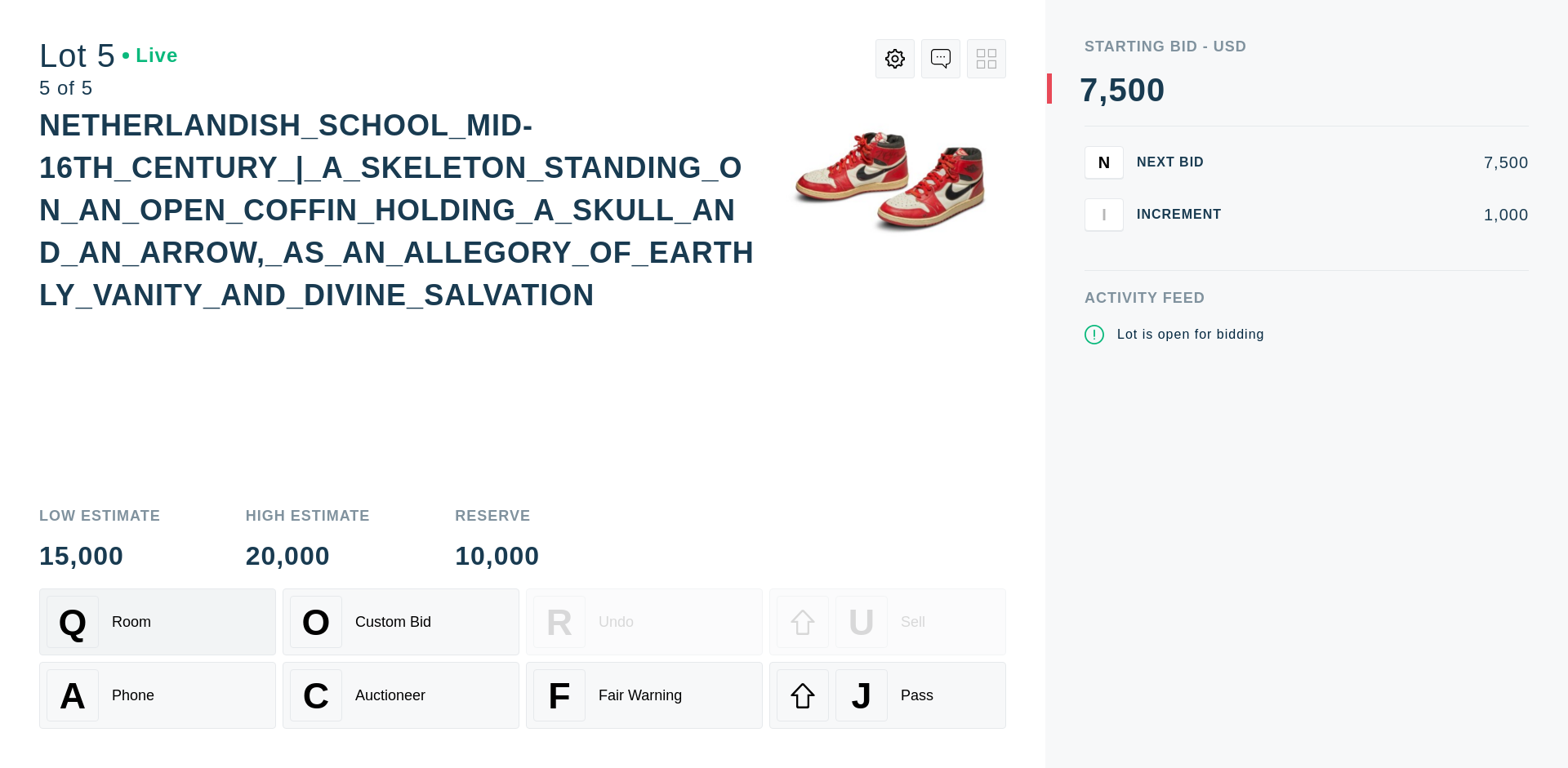
click at [157, 622] on div "Q Room" at bounding box center [157, 622] width 222 height 52
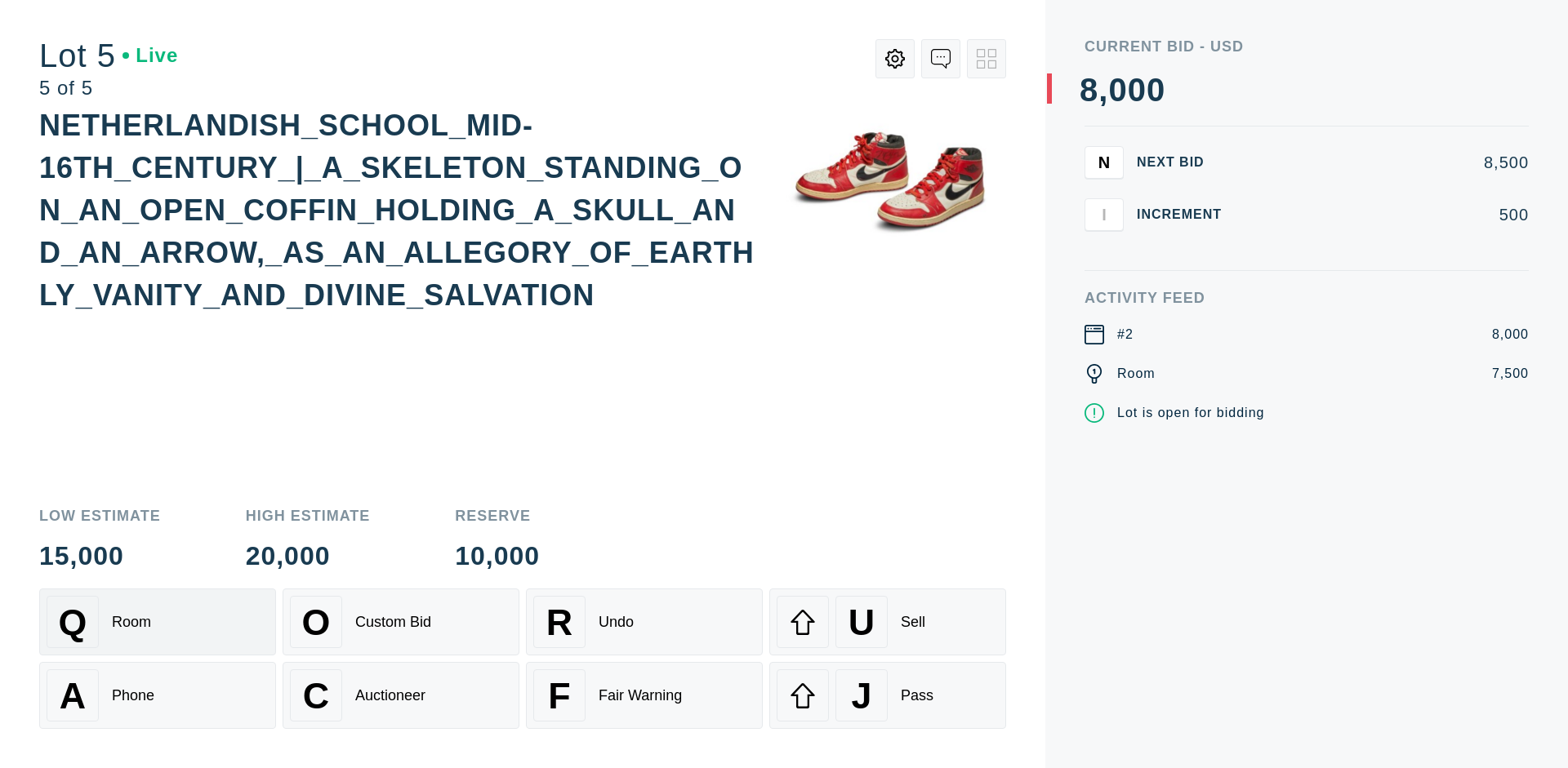
click at [157, 622] on div "Q Room" at bounding box center [157, 622] width 222 height 52
click at [888, 622] on div "U Sell" at bounding box center [887, 622] width 222 height 52
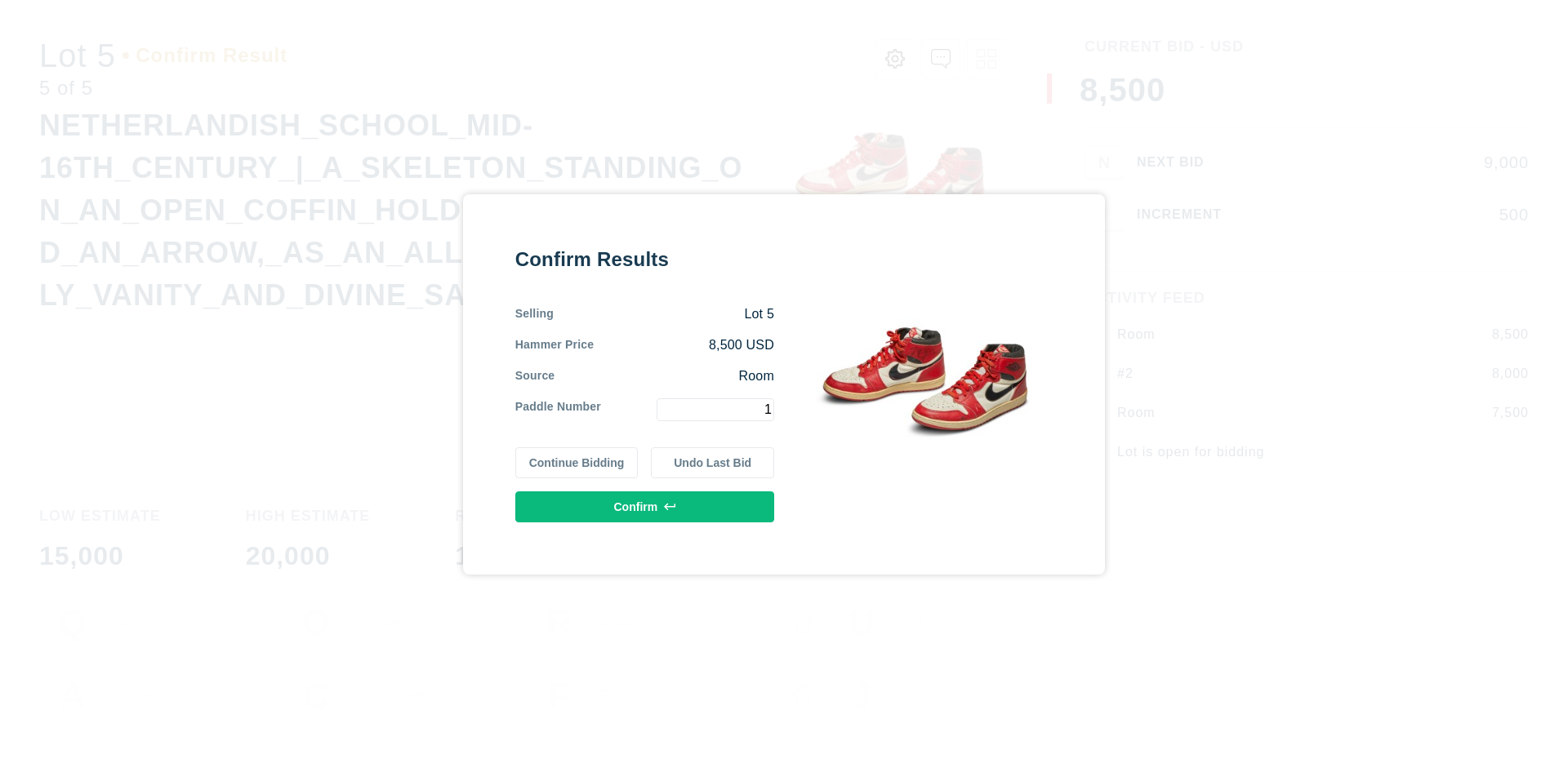
type input "1"
click at [645, 506] on button "Confirm" at bounding box center [644, 507] width 259 height 31
